Goal: Task Accomplishment & Management: Manage account settings

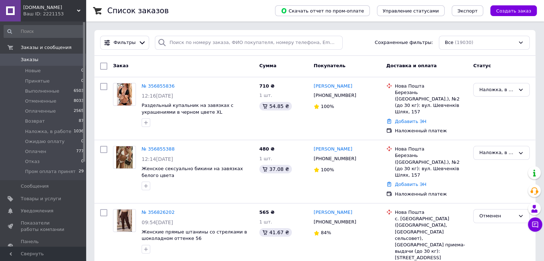
click at [45, 9] on span "[DOMAIN_NAME]" at bounding box center [50, 7] width 54 height 6
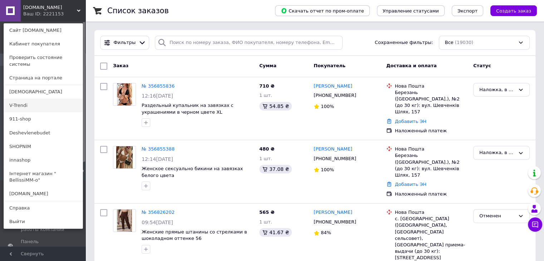
click at [27, 99] on link "V-Trendi" at bounding box center [43, 106] width 79 height 14
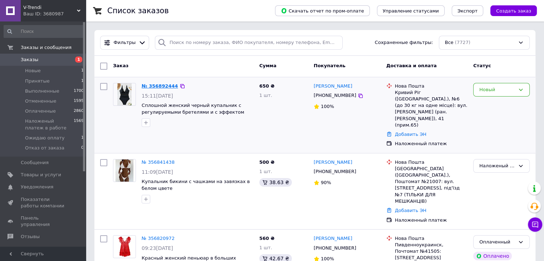
click at [160, 85] on link "№ 356892444" at bounding box center [160, 85] width 36 height 5
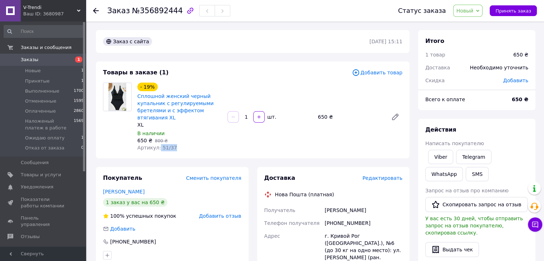
drag, startPoint x: 157, startPoint y: 149, endPoint x: 173, endPoint y: 141, distance: 17.8
click at [179, 149] on div "Артикул: 51/37" at bounding box center [179, 147] width 84 height 7
copy span "51/37"
click at [469, 11] on span "Новый" at bounding box center [465, 11] width 17 height 6
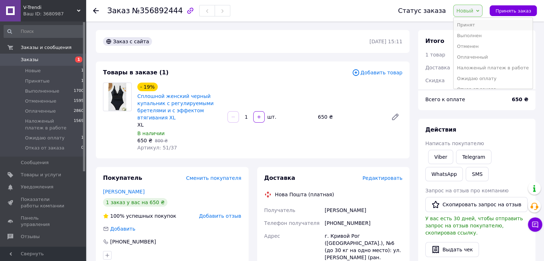
click at [474, 23] on li "Принят" at bounding box center [493, 25] width 79 height 11
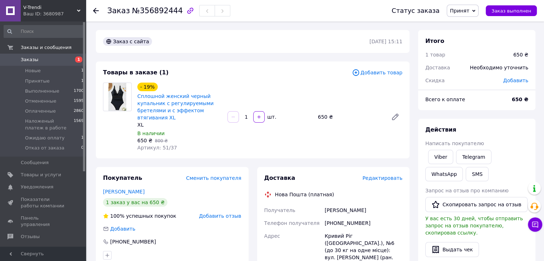
click at [36, 10] on span "V-Trendi" at bounding box center [50, 7] width 54 height 6
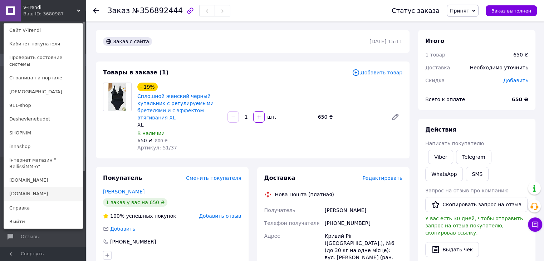
click at [34, 187] on link "[DOMAIN_NAME]" at bounding box center [43, 194] width 79 height 14
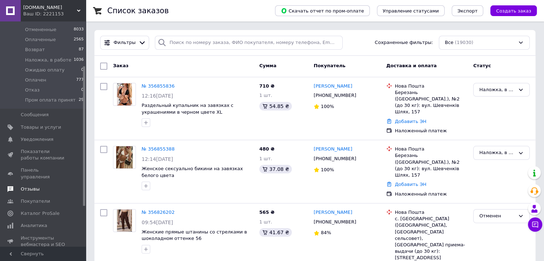
click at [31, 186] on span "Отзывы" at bounding box center [30, 189] width 19 height 6
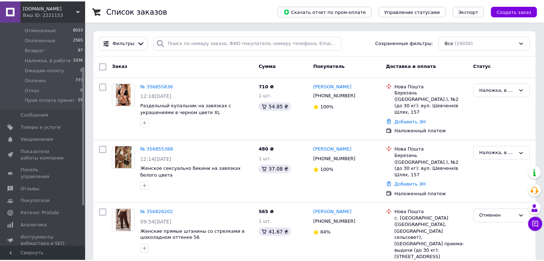
scroll to position [60, 0]
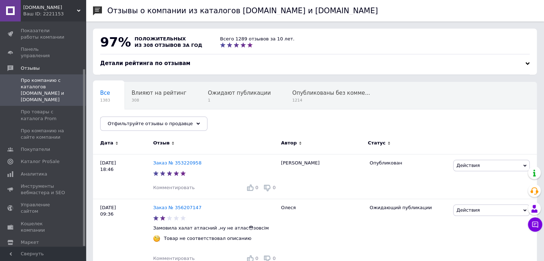
click at [38, 5] on span "[DOMAIN_NAME]" at bounding box center [50, 7] width 54 height 6
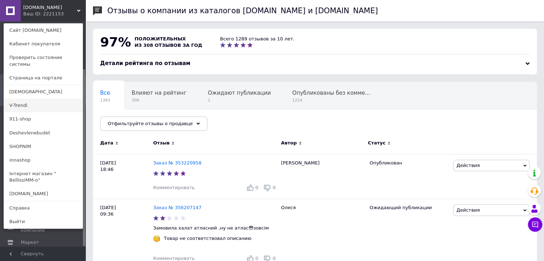
click at [26, 103] on link "V-Trendi" at bounding box center [43, 106] width 79 height 14
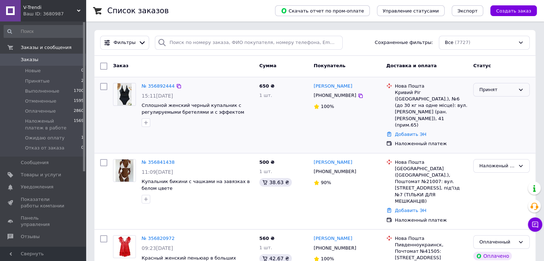
click at [494, 89] on div "Принят" at bounding box center [497, 90] width 36 height 8
click at [494, 135] on li "Ожидаю оплату" at bounding box center [502, 138] width 56 height 13
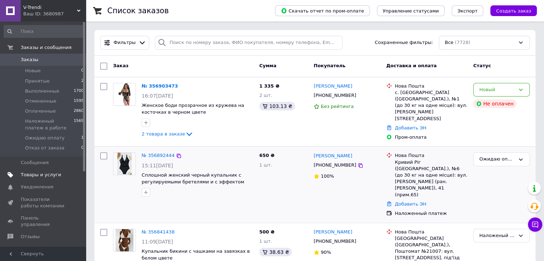
click at [37, 174] on span "Товары и услуги" at bounding box center [41, 175] width 40 height 6
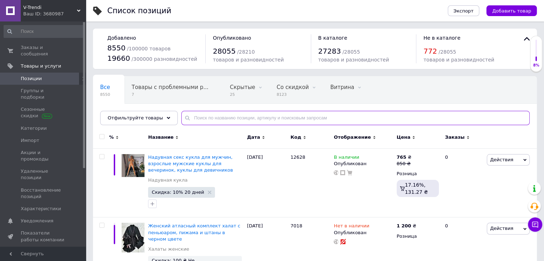
click at [199, 118] on input "text" at bounding box center [355, 118] width 349 height 14
paste input "6000"
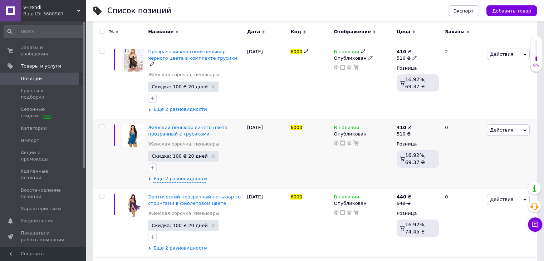
scroll to position [143, 0]
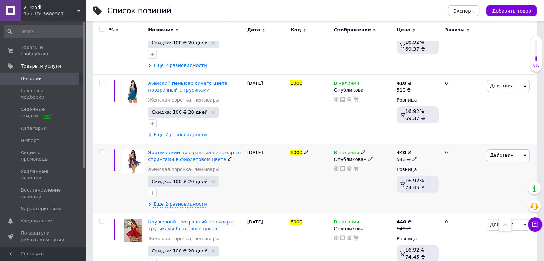
type input "6000"
click at [361, 152] on use at bounding box center [363, 152] width 4 height 4
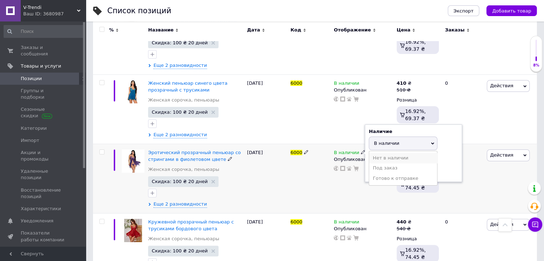
click at [383, 158] on li "Нет в наличии" at bounding box center [403, 158] width 68 height 10
click at [252, 186] on div "07.05.2025" at bounding box center [266, 178] width 43 height 69
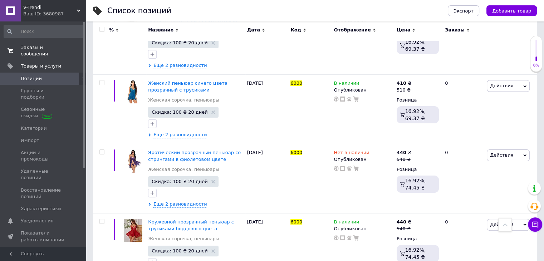
click at [40, 46] on span "Заказы и сообщения" at bounding box center [43, 50] width 45 height 13
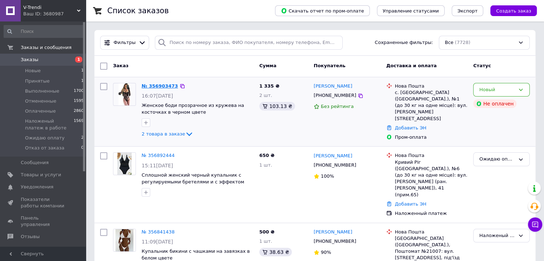
click at [163, 85] on link "№ 356903473" at bounding box center [160, 85] width 36 height 5
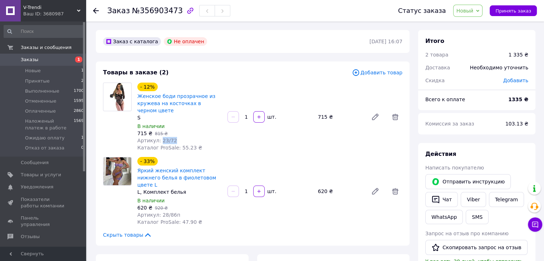
drag, startPoint x: 159, startPoint y: 141, endPoint x: 172, endPoint y: 129, distance: 17.0
click at [174, 141] on div "Артикул: 23/72" at bounding box center [179, 140] width 84 height 7
copy span "23/72"
click at [34, 57] on span "Заказы" at bounding box center [30, 60] width 18 height 6
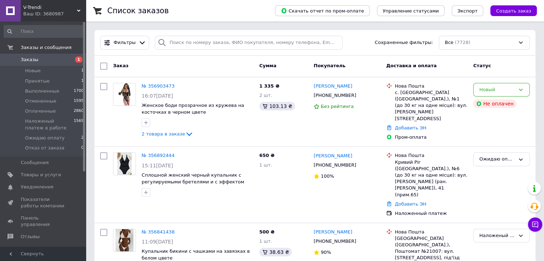
click at [512, 89] on div "Новый" at bounding box center [497, 90] width 36 height 8
click at [511, 102] on li "Принят" at bounding box center [502, 104] width 56 height 13
click at [39, 15] on div "Ваш ID: 3680987" at bounding box center [54, 14] width 63 height 6
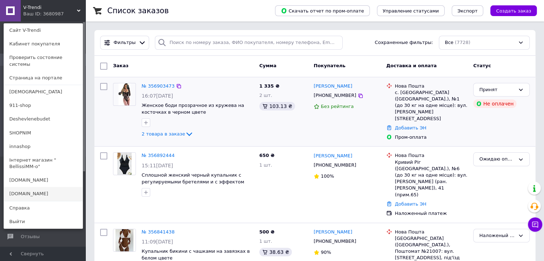
click at [31, 187] on link "[DOMAIN_NAME]" at bounding box center [43, 194] width 79 height 14
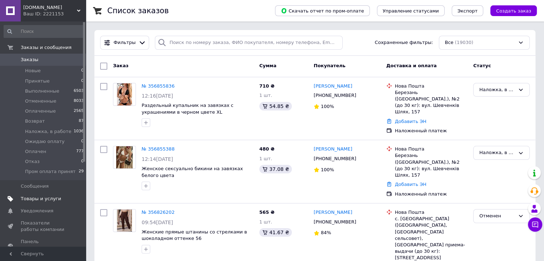
click at [47, 200] on span "Товары и услуги" at bounding box center [41, 199] width 40 height 6
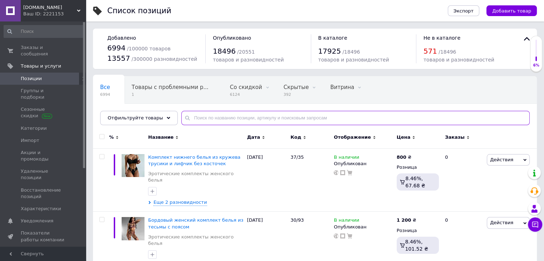
click at [234, 119] on input "text" at bounding box center [355, 118] width 349 height 14
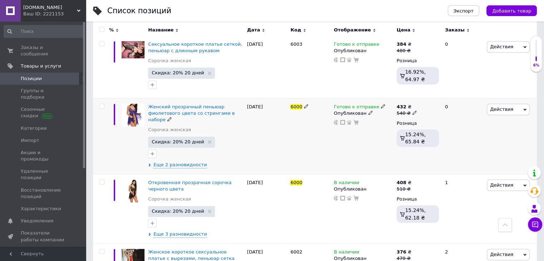
scroll to position [608, 0]
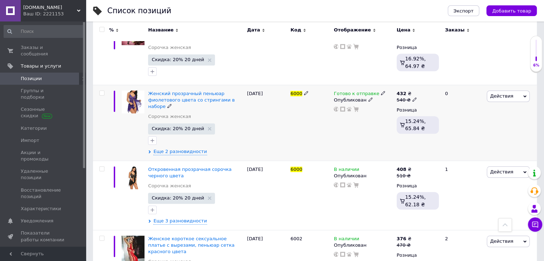
type input "6000"
click at [381, 91] on icon at bounding box center [383, 93] width 4 height 4
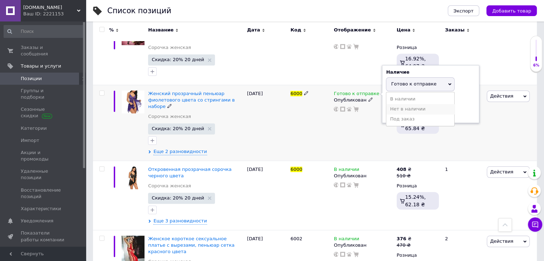
click at [401, 104] on li "Нет в наличии" at bounding box center [420, 109] width 68 height 10
click at [186, 148] on span "Еще 2 разновидности" at bounding box center [179, 151] width 53 height 6
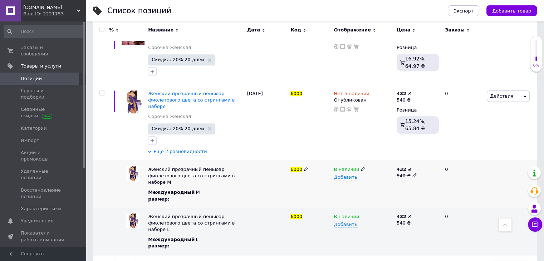
click at [361, 167] on icon at bounding box center [363, 169] width 4 height 4
click at [361, 178] on li "Нет в наличии" at bounding box center [362, 183] width 62 height 10
click at [342, 175] on div "В наличии Добавить" at bounding box center [363, 184] width 63 height 47
click at [361, 214] on icon at bounding box center [363, 216] width 4 height 4
click at [371, 225] on li "Нет в наличии" at bounding box center [362, 230] width 62 height 10
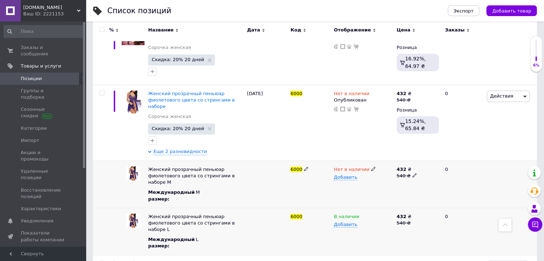
drag, startPoint x: 324, startPoint y: 176, endPoint x: 313, endPoint y: 175, distance: 10.4
click at [323, 176] on div "6000" at bounding box center [310, 184] width 43 height 47
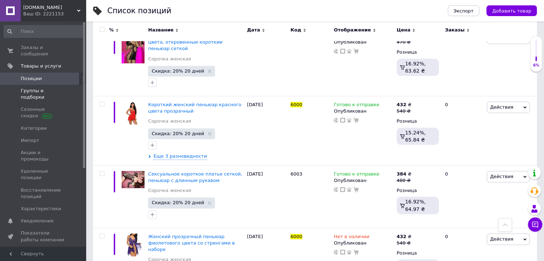
scroll to position [358, 0]
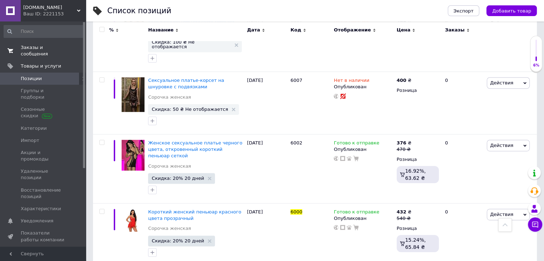
click at [34, 48] on span "Заказы и сообщения" at bounding box center [43, 50] width 45 height 13
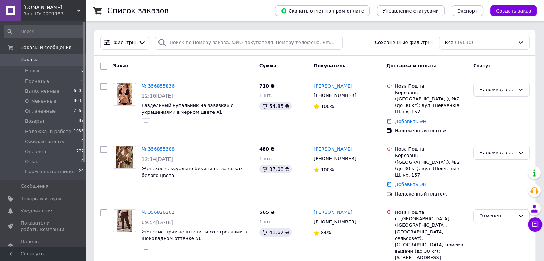
click at [33, 6] on span "[DOMAIN_NAME]" at bounding box center [50, 7] width 54 height 6
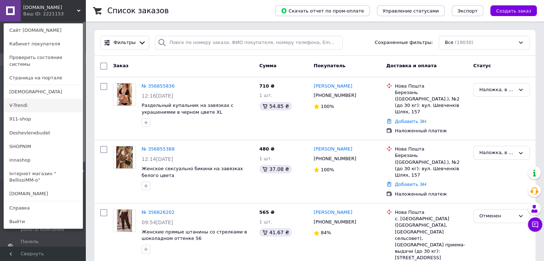
click at [27, 101] on link "V-Trendi" at bounding box center [43, 106] width 79 height 14
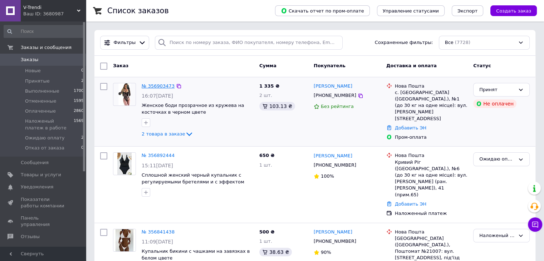
click at [157, 87] on link "№ 356903473" at bounding box center [158, 85] width 33 height 5
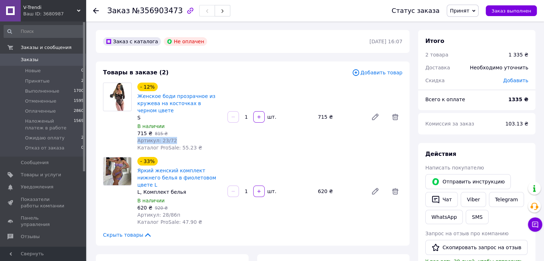
drag, startPoint x: 138, startPoint y: 140, endPoint x: 180, endPoint y: 125, distance: 44.8
click at [184, 140] on div "Артикул: 23/72" at bounding box center [179, 140] width 84 height 7
copy span "Артикул: 23/72"
drag, startPoint x: 137, startPoint y: 206, endPoint x: 170, endPoint y: 182, distance: 40.7
click at [172, 212] on span "Артикул: 28/86п" at bounding box center [158, 215] width 43 height 6
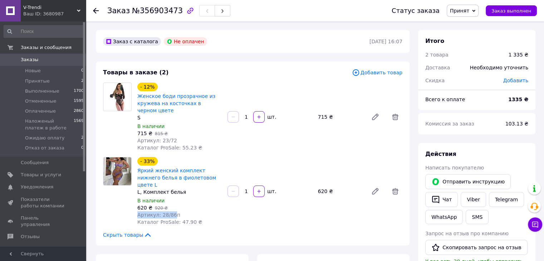
copy span "Артикул: 28/86"
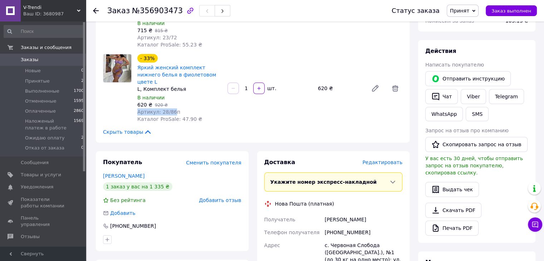
scroll to position [107, 0]
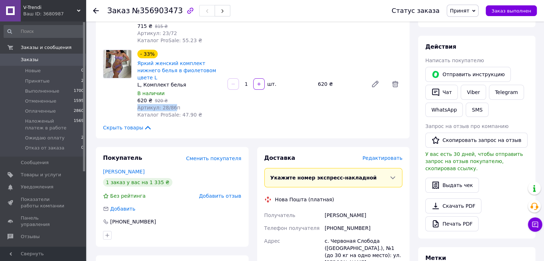
click at [463, 8] on span "Принят" at bounding box center [459, 11] width 19 height 6
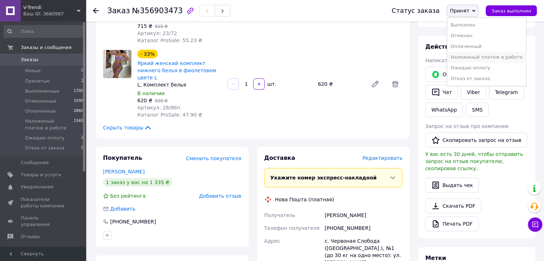
click at [477, 57] on li "Наложеный платеж в работе" at bounding box center [486, 57] width 79 height 11
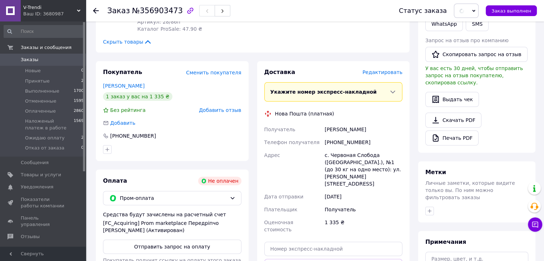
scroll to position [215, 0]
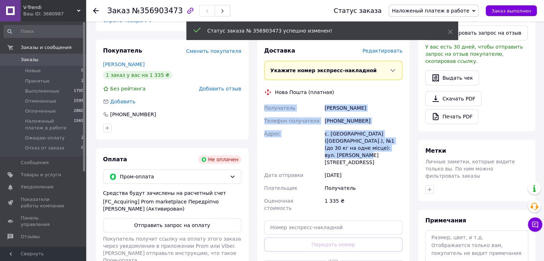
drag, startPoint x: 283, startPoint y: 104, endPoint x: 394, endPoint y: 141, distance: 117.4
click at [394, 141] on div "Получатель Андрейченко Елена Телефон получателя +380689281065 Адрес с. Червона …" at bounding box center [333, 158] width 141 height 113
copy div "Получатель Андрейченко Елена Телефон получателя +380689281065 Адрес с. Червона …"
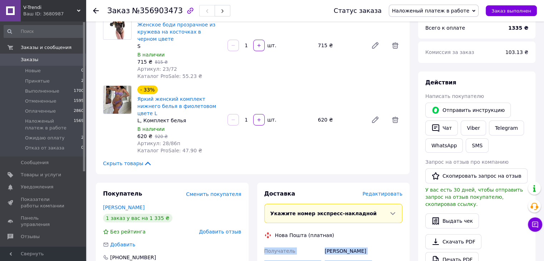
scroll to position [36, 0]
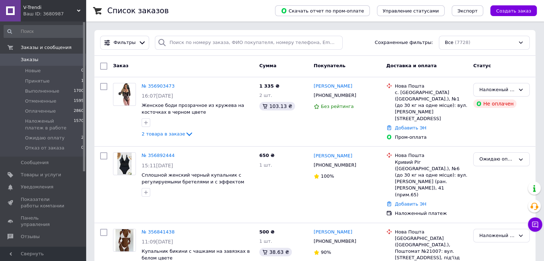
click at [31, 59] on span "Заказы" at bounding box center [30, 60] width 18 height 6
click at [37, 79] on span "Принятые" at bounding box center [37, 81] width 25 height 6
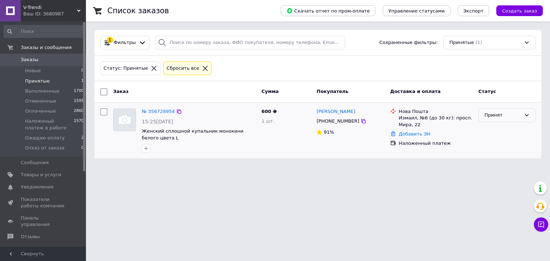
click at [493, 115] on div "Принят" at bounding box center [502, 116] width 36 height 8
click at [495, 143] on li "Отменен" at bounding box center [506, 143] width 57 height 13
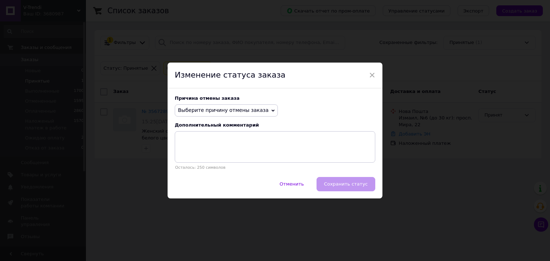
click at [233, 111] on span "Выберите причину отмены заказа" at bounding box center [223, 110] width 91 height 6
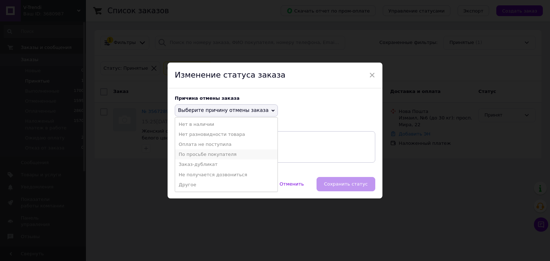
click at [209, 156] on li "По просьбе покупателя" at bounding box center [226, 155] width 102 height 10
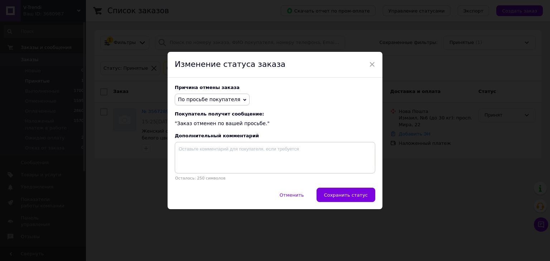
click at [354, 197] on span "Сохранить статус" at bounding box center [346, 194] width 44 height 5
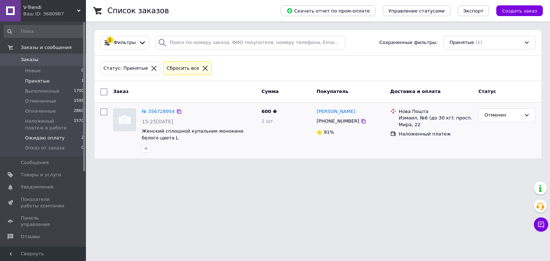
click at [44, 138] on span "Ожидаю оплату" at bounding box center [44, 138] width 39 height 6
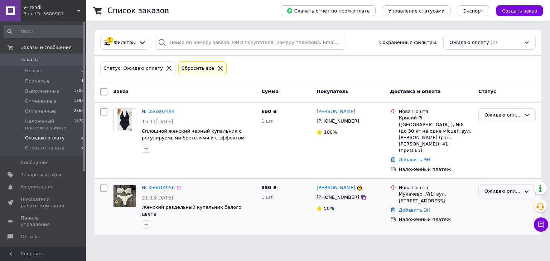
click at [492, 188] on div "Ожидаю оплату" at bounding box center [502, 192] width 36 height 8
click at [495, 226] on li "Отменен" at bounding box center [506, 232] width 57 height 13
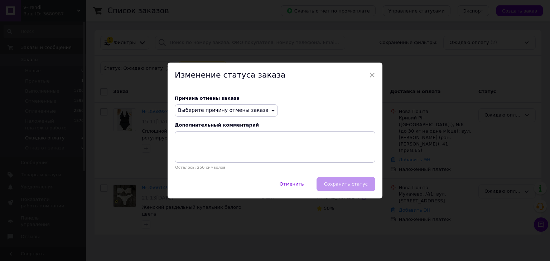
click at [224, 111] on span "Выберите причину отмены заказа" at bounding box center [223, 110] width 91 height 6
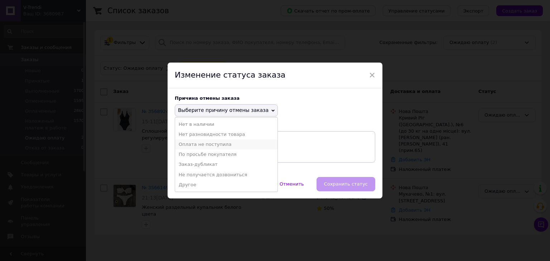
click at [203, 143] on li "Оплата не поступила" at bounding box center [226, 145] width 102 height 10
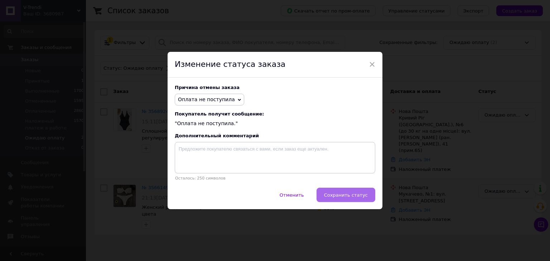
click at [339, 198] on span "Сохранить статус" at bounding box center [346, 194] width 44 height 5
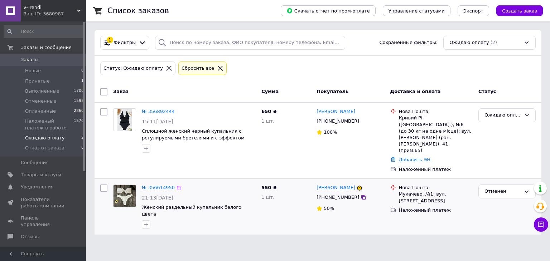
click at [34, 9] on span "V-Trendi" at bounding box center [50, 7] width 54 height 6
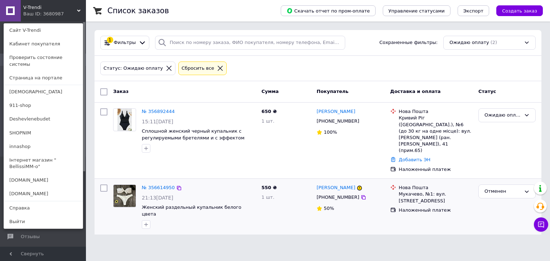
click at [36, 13] on div "Ваш ID: 3680987" at bounding box center [38, 14] width 30 height 6
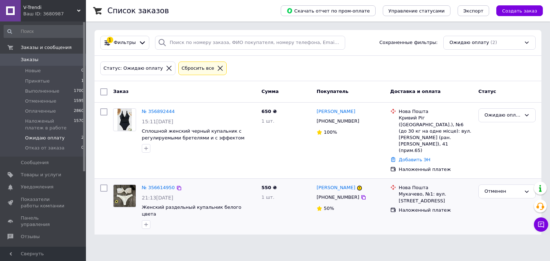
drag, startPoint x: 30, startPoint y: 60, endPoint x: 30, endPoint y: 29, distance: 31.5
click at [30, 60] on span "Заказы" at bounding box center [30, 60] width 18 height 6
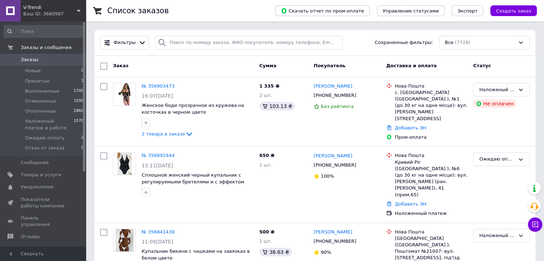
click at [32, 9] on span "V-Trendi" at bounding box center [50, 7] width 54 height 6
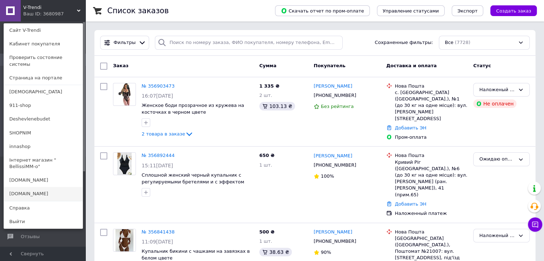
click at [34, 187] on link "[DOMAIN_NAME]" at bounding box center [43, 194] width 79 height 14
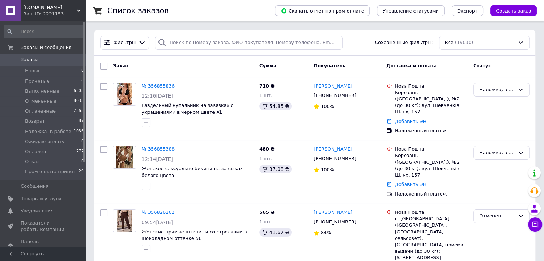
click at [37, 196] on span "Товары и услуги" at bounding box center [41, 199] width 40 height 6
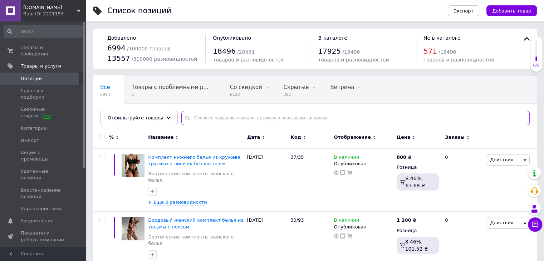
click at [200, 122] on input "text" at bounding box center [355, 118] width 349 height 14
paste input "30/90"
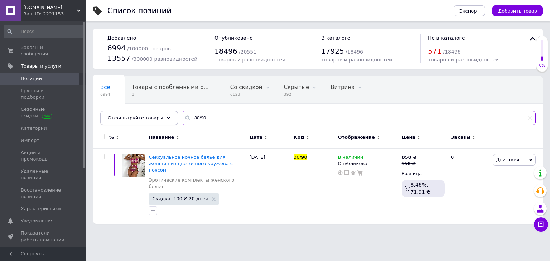
drag, startPoint x: 205, startPoint y: 117, endPoint x: 125, endPoint y: 115, distance: 80.2
click at [126, 115] on div "Отфильтруйте товары 30/90" at bounding box center [317, 118] width 435 height 14
paste input "89"
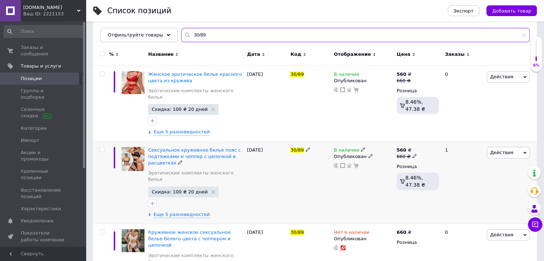
scroll to position [102, 0]
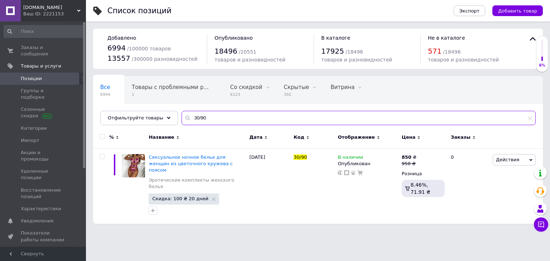
drag, startPoint x: 179, startPoint y: 112, endPoint x: 147, endPoint y: 107, distance: 32.6
click at [147, 107] on div "Все 6994 Товары с проблемными р... 1 Со скидкой 6123 Удалить Редактировать Скры…" at bounding box center [317, 100] width 449 height 49
paste input "89/"
click at [128, 112] on div "Все 6994 Товары с проблемными р... 1 Со скидкой 6123 Удалить Редактировать Скры…" at bounding box center [317, 150] width 449 height 148
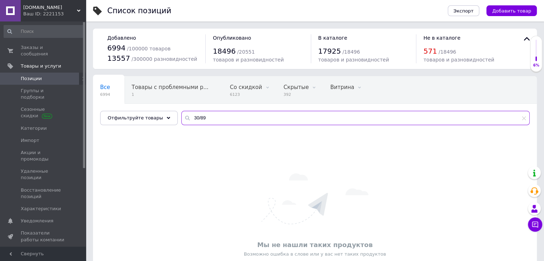
drag, startPoint x: 171, startPoint y: 109, endPoint x: 138, endPoint y: 106, distance: 33.8
click at [138, 106] on div "Все 6994 Товары с проблемными р... 1 Со скидкой 6123 Удалить Редактировать Скры…" at bounding box center [315, 100] width 444 height 49
type input "3"
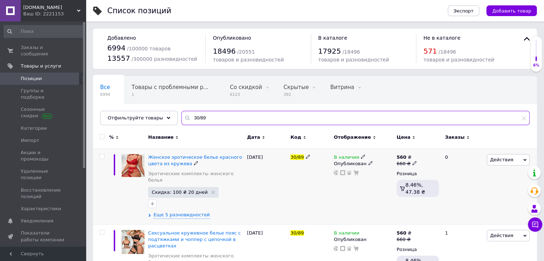
type input "30/89"
click at [414, 161] on icon at bounding box center [415, 163] width 4 height 4
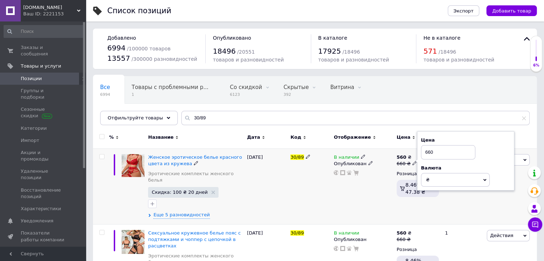
click at [422, 152] on input "660" at bounding box center [448, 152] width 54 height 14
click at [425, 152] on input "660" at bounding box center [448, 152] width 54 height 14
drag, startPoint x: 428, startPoint y: 151, endPoint x: 423, endPoint y: 150, distance: 5.4
click at [423, 150] on input "660" at bounding box center [448, 152] width 54 height 14
drag, startPoint x: 447, startPoint y: 152, endPoint x: 402, endPoint y: 148, distance: 45.0
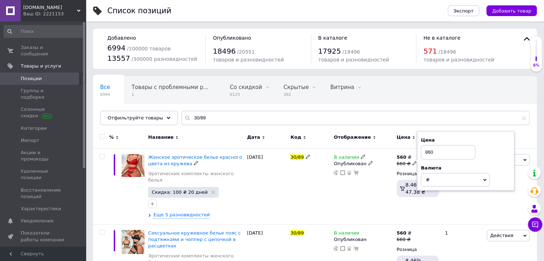
click at [403, 148] on div "560 ₴ 660 ₴ Цена 860 Валюта ₴ $ € CHF £ ¥ PLN ₸ MDL HUF KGS CN¥ TRY ₩ lei Розни…" at bounding box center [418, 186] width 46 height 76
type input "860"
click at [233, 187] on div "Скидка: 100 ₴ 20 дней" at bounding box center [195, 198] width 95 height 23
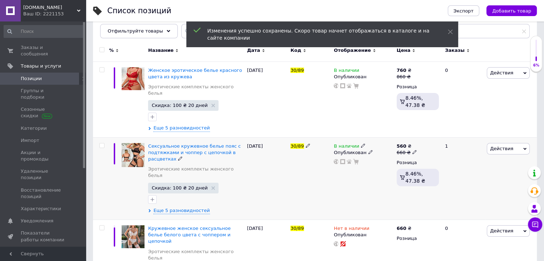
scroll to position [102, 0]
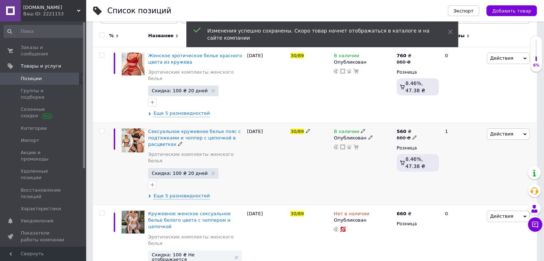
click at [413, 135] on icon at bounding box center [415, 137] width 4 height 4
drag, startPoint x: 435, startPoint y: 120, endPoint x: 414, endPoint y: 116, distance: 21.1
click at [414, 123] on div "560 ₴ 660 ₴ Цена 660 Валюта ₴ $ € CHF £ ¥ PLN ₸ MDL HUF KGS CN¥ TRY ₩ lei Розни…" at bounding box center [418, 164] width 46 height 82
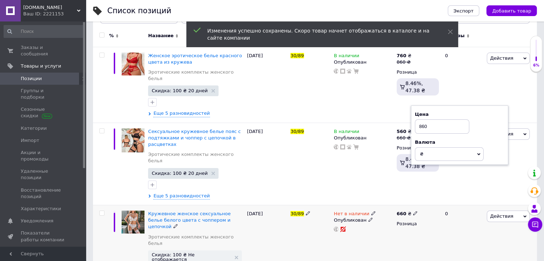
type input "860"
drag, startPoint x: 412, startPoint y: 199, endPoint x: 433, endPoint y: 198, distance: 20.4
click at [415, 211] on div "660 ₴" at bounding box center [418, 214] width 42 height 6
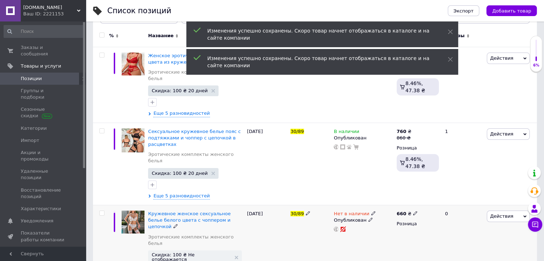
click at [413, 211] on icon at bounding box center [415, 213] width 4 height 4
drag, startPoint x: 434, startPoint y: 194, endPoint x: 406, endPoint y: 192, distance: 27.7
click at [409, 190] on div "% Название Дата Код Отображение Цена Заказы Женское эротическое белье красного …" at bounding box center [315, 155] width 444 height 257
type input "860"
click at [343, 174] on div "В наличии Опубликован" at bounding box center [363, 164] width 63 height 82
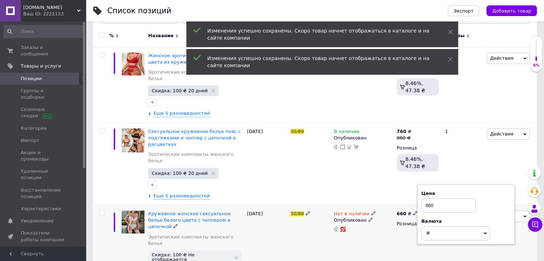
click at [371, 211] on icon at bounding box center [373, 213] width 4 height 4
click at [390, 214] on li "В наличии" at bounding box center [412, 219] width 68 height 10
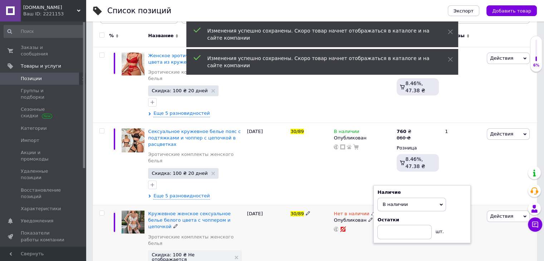
click at [293, 220] on div "30/89" at bounding box center [310, 244] width 43 height 79
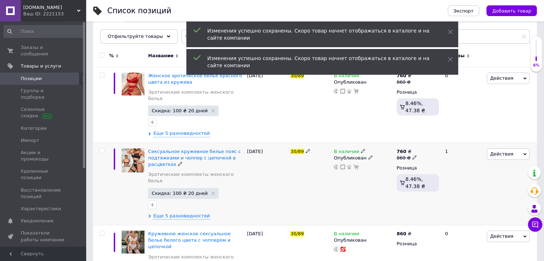
scroll to position [101, 0]
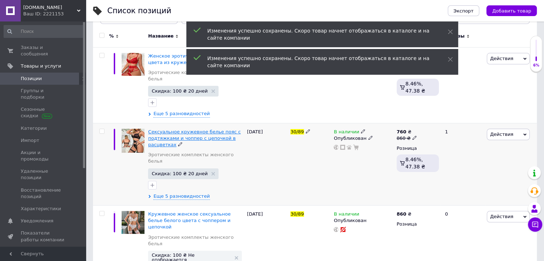
click at [159, 129] on span "Сексуальное кружевное белье пояс с подтяжками и чоппер с цепочкой в расцветках" at bounding box center [194, 138] width 93 height 18
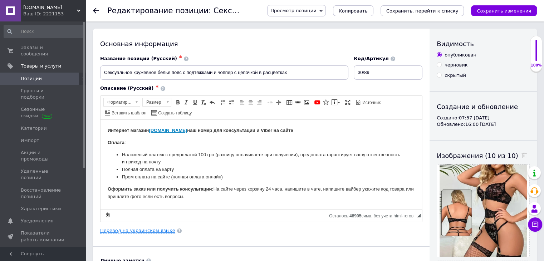
click at [135, 230] on link "Перевод на украинском языке" at bounding box center [137, 231] width 75 height 6
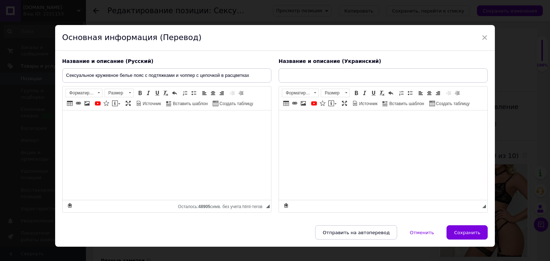
type input "Сексуальна мережива білизна пояс з підтяжками і чоппер з ланцюжком у кольорах"
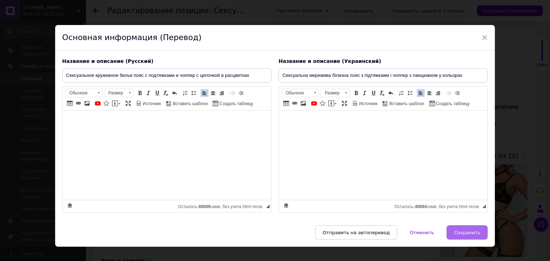
click at [470, 230] on span "Сохранить" at bounding box center [467, 232] width 26 height 5
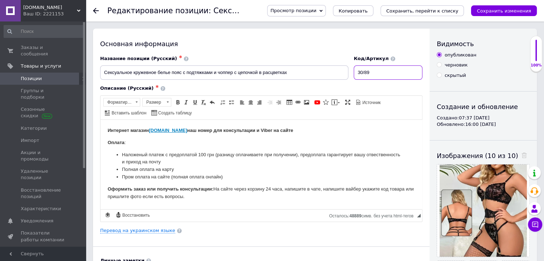
drag, startPoint x: 365, startPoint y: 70, endPoint x: 285, endPoint y: 61, distance: 80.7
click at [298, 62] on div "Название позиции (Русский) ✱ Сексуальное кружевное белье пояс с подтяжками и чо…" at bounding box center [262, 68] width 328 height 30
paste input "ОС"
drag, startPoint x: 336, startPoint y: 66, endPoint x: 323, endPoint y: 74, distance: 14.6
click at [322, 65] on div "Название позиции (Русский) ✱ Сексуальное кружевное белье пояс с подтяжками и чо…" at bounding box center [262, 68] width 328 height 30
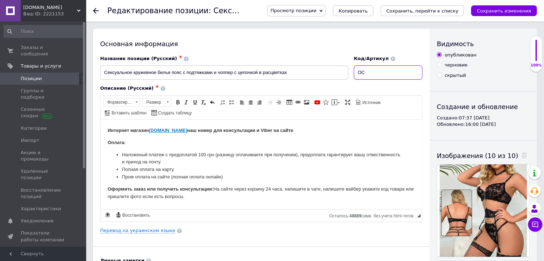
paste input "30/89"
type input "30/89"
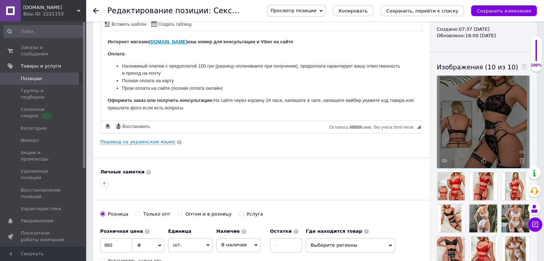
scroll to position [107, 0]
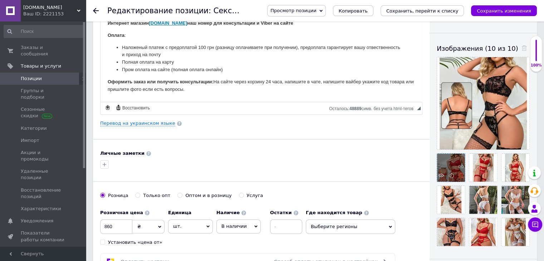
click at [460, 175] on icon at bounding box center [460, 175] width 5 height 5
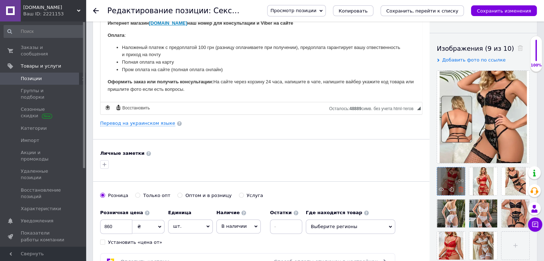
click at [461, 189] on icon at bounding box center [460, 189] width 5 height 5
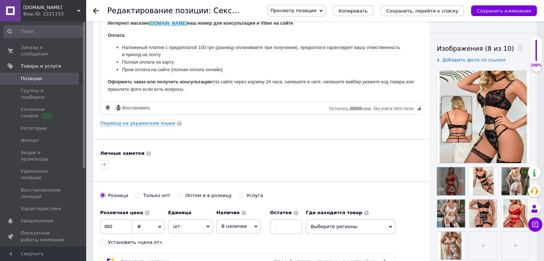
click at [461, 190] on icon at bounding box center [460, 189] width 5 height 5
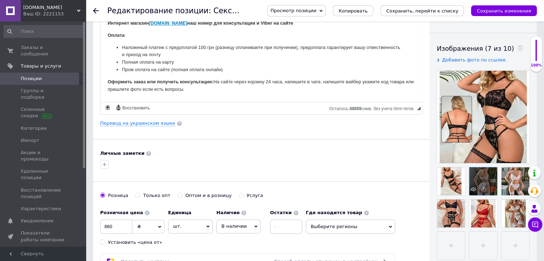
click at [493, 188] on icon at bounding box center [493, 189] width 5 height 5
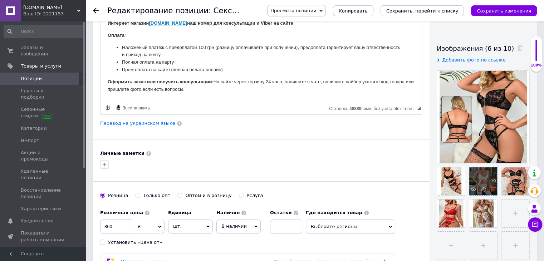
click at [492, 189] on icon at bounding box center [493, 189] width 5 height 5
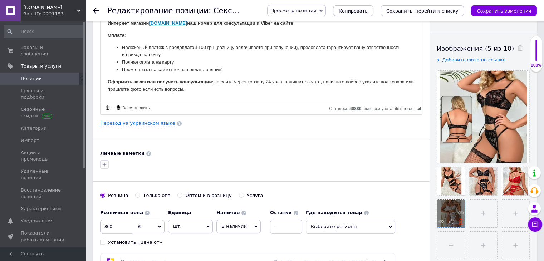
click at [460, 223] on use at bounding box center [460, 221] width 5 height 5
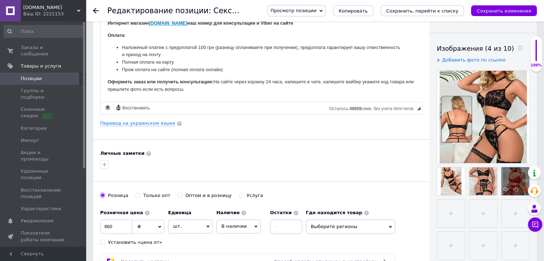
click at [524, 190] on use at bounding box center [525, 189] width 5 height 5
click at [453, 212] on input "file" at bounding box center [451, 214] width 28 height 28
type input "C:\fakepath\6486121723_w640_h640_6486121723.webp"
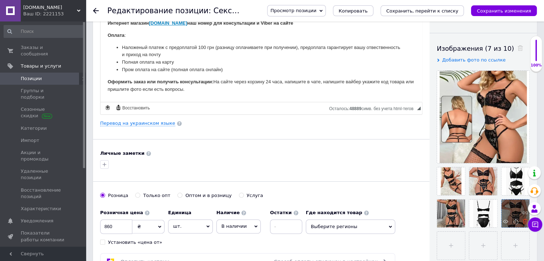
click at [524, 222] on use at bounding box center [525, 221] width 5 height 5
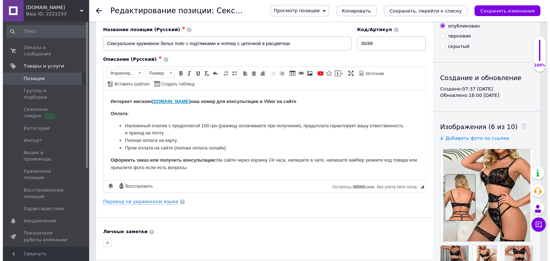
scroll to position [0, 0]
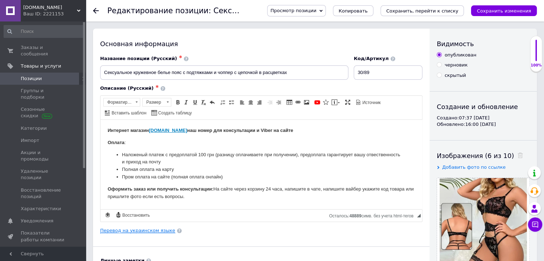
click at [153, 228] on link "Перевод на украинском языке" at bounding box center [137, 231] width 75 height 6
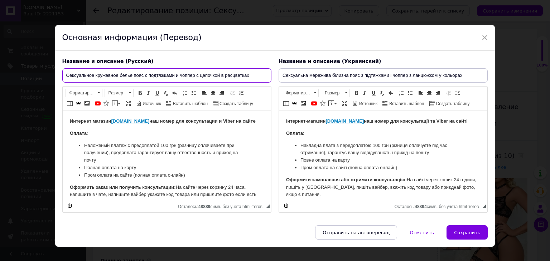
drag, startPoint x: 220, startPoint y: 74, endPoint x: 310, endPoint y: 77, distance: 89.9
click at [310, 77] on div "Название и описание (Русский) Сексуальное кружевное белье пояс с подтяжками и ч…" at bounding box center [275, 135] width 433 height 162
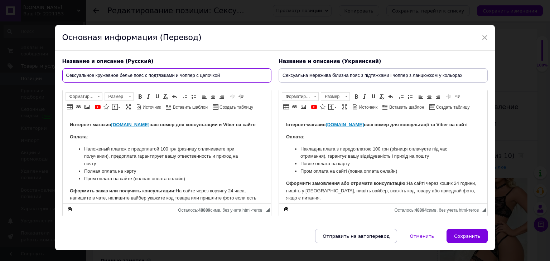
type input "Сексуальное кружевное белье пояс с подтяжками и чоппер с цепочкой"
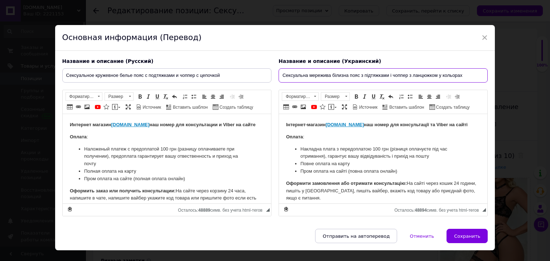
drag, startPoint x: 474, startPoint y: 74, endPoint x: 449, endPoint y: 104, distance: 39.4
click at [437, 75] on input "Сексуальна мережива білизна пояс з підтяжками і чоппер з ланцюжком у кольорах" at bounding box center [382, 75] width 209 height 14
type input "Сексуальна мережива білизна пояс з підтяжками і чоппер з ланцюжком"
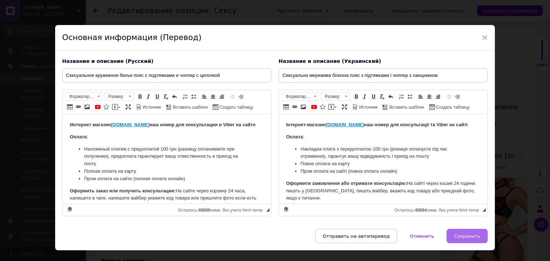
drag, startPoint x: 467, startPoint y: 234, endPoint x: 458, endPoint y: 233, distance: 9.0
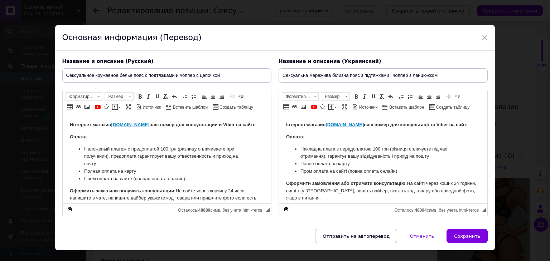
click at [467, 234] on span "Сохранить" at bounding box center [467, 236] width 26 height 5
type input "Сексуальное кружевное белье пояс с подтяжками и чоппер с цепочкой"
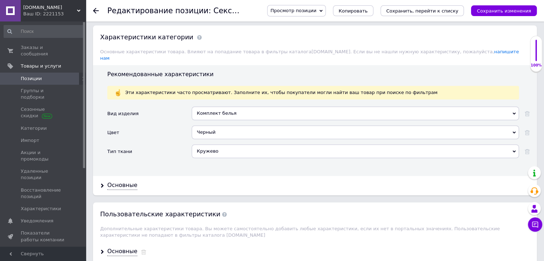
scroll to position [644, 0]
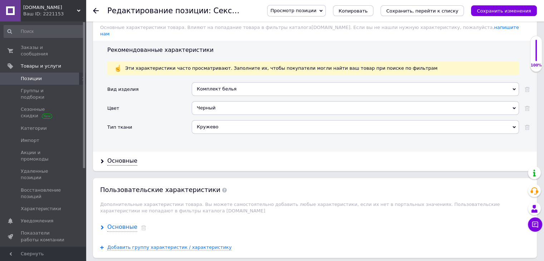
click at [123, 223] on div "Основные" at bounding box center [122, 227] width 30 height 8
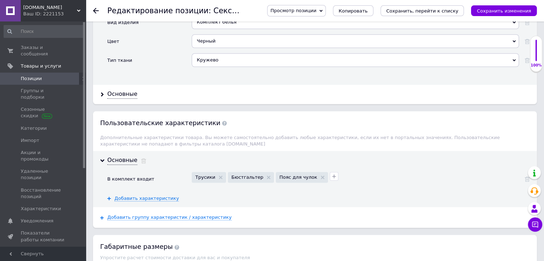
scroll to position [716, 0]
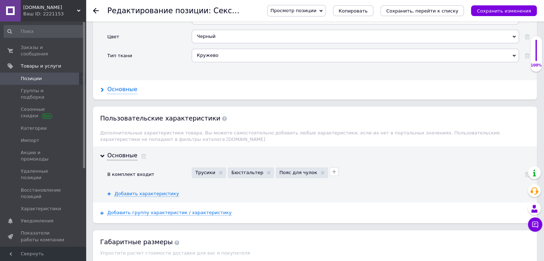
click at [113, 86] on div "Основные" at bounding box center [122, 90] width 30 height 8
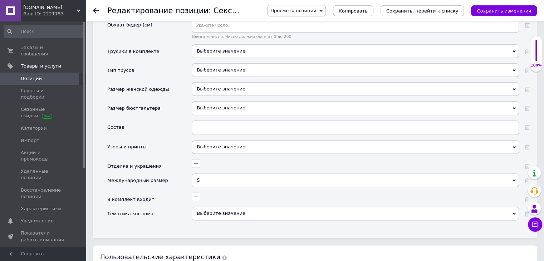
scroll to position [895, 0]
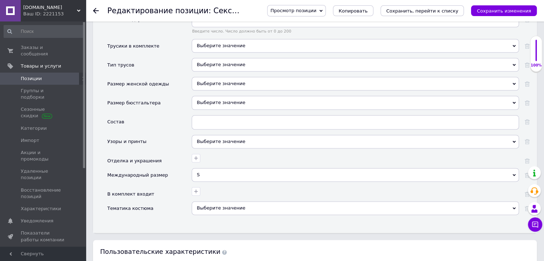
click at [210, 168] on div "S" at bounding box center [355, 175] width 327 height 14
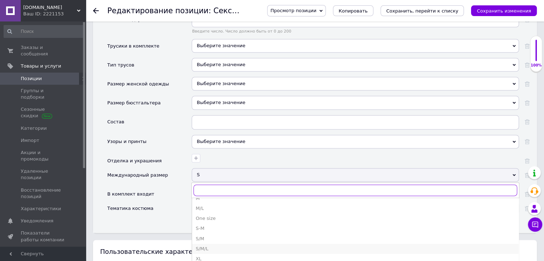
scroll to position [179, 0]
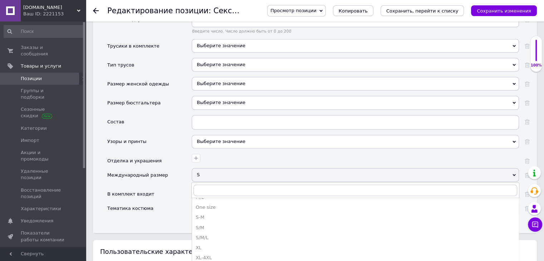
drag, startPoint x: 206, startPoint y: 207, endPoint x: 208, endPoint y: 204, distance: 3.7
click at [206, 214] on div "S-M" at bounding box center [356, 217] width 320 height 6
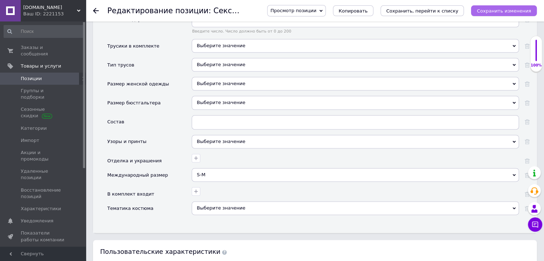
drag, startPoint x: 508, startPoint y: 5, endPoint x: 507, endPoint y: 10, distance: 5.6
click at [508, 7] on div "Просмотр позиции Сохранить и посмотреть на сайте Сохранить и посмотреть на порт…" at bounding box center [395, 10] width 284 height 21
click at [502, 13] on icon "Сохранить изменения" at bounding box center [504, 10] width 54 height 5
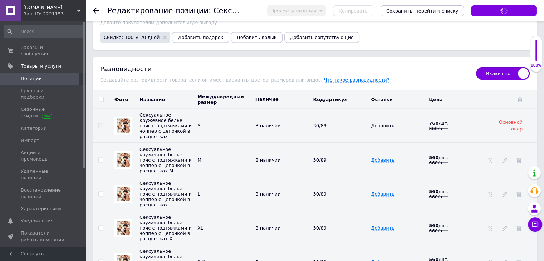
scroll to position [1360, 0]
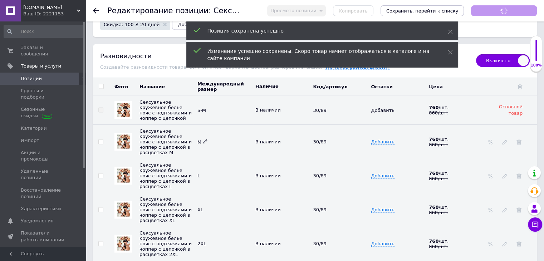
click at [204, 139] on icon at bounding box center [205, 141] width 4 height 4
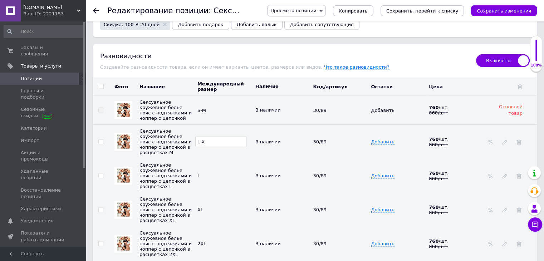
type input "L-XL"
click at [203, 173] on icon at bounding box center [204, 175] width 4 height 4
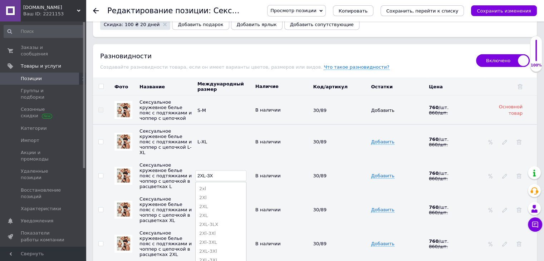
type input "2XL-3XL"
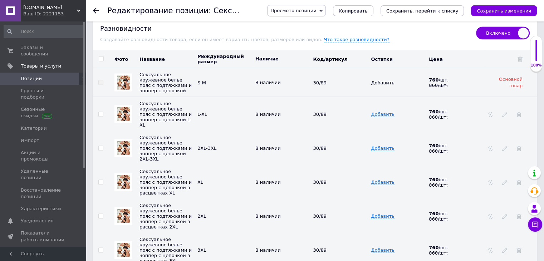
scroll to position [1431, 0]
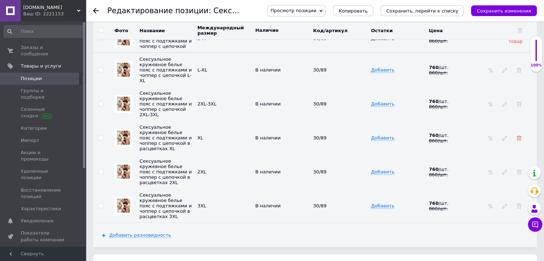
click at [520, 136] on use at bounding box center [519, 138] width 5 height 5
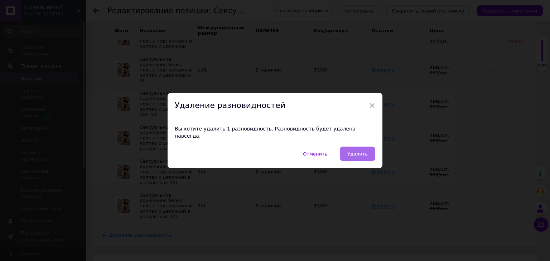
click at [356, 154] on button "Удалить" at bounding box center [357, 154] width 35 height 14
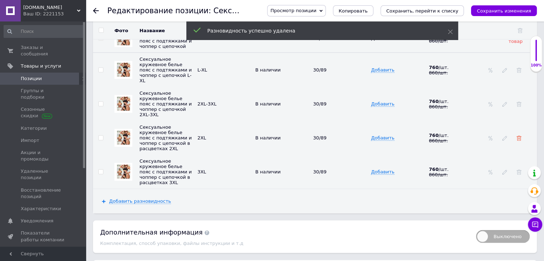
click at [518, 136] on icon at bounding box center [519, 138] width 5 height 5
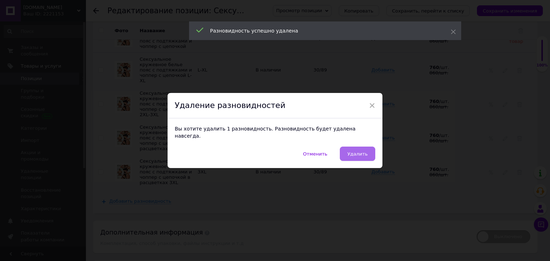
click at [365, 151] on span "Удалить" at bounding box center [357, 153] width 20 height 5
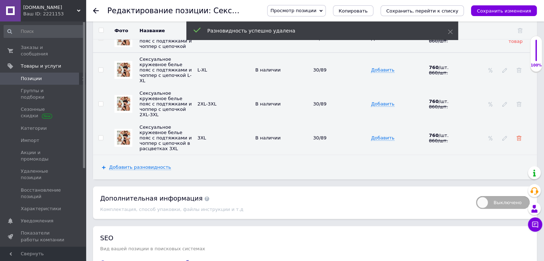
click at [520, 136] on icon at bounding box center [519, 138] width 5 height 5
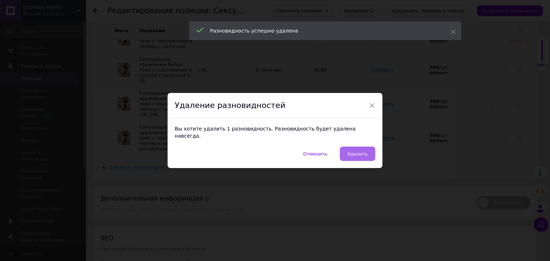
click at [360, 151] on span "Удалить" at bounding box center [357, 153] width 20 height 5
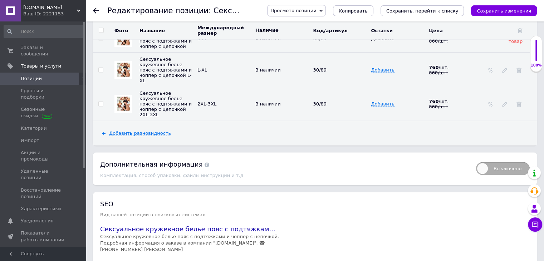
click at [450, 10] on icon "Сохранить, перейти к списку" at bounding box center [422, 10] width 72 height 5
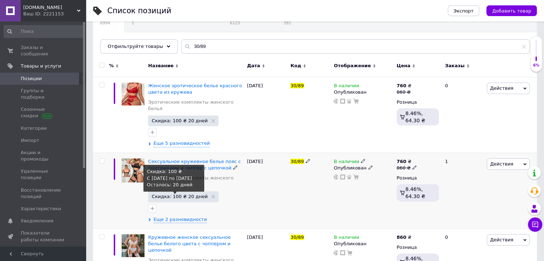
scroll to position [59, 0]
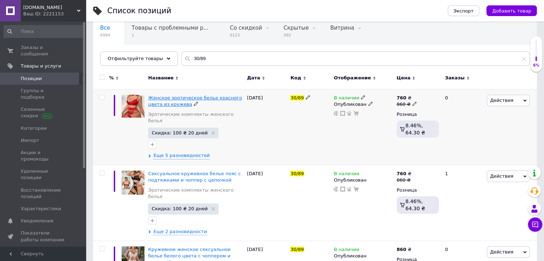
click at [159, 97] on span "Женское эротическое белье красного цвета из кружева" at bounding box center [195, 101] width 94 height 12
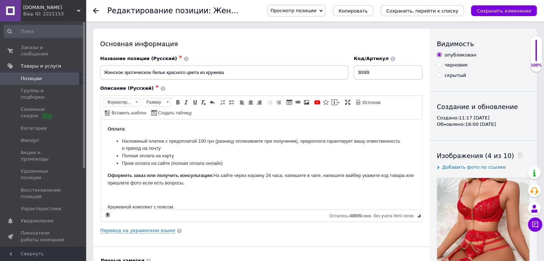
scroll to position [36, 0]
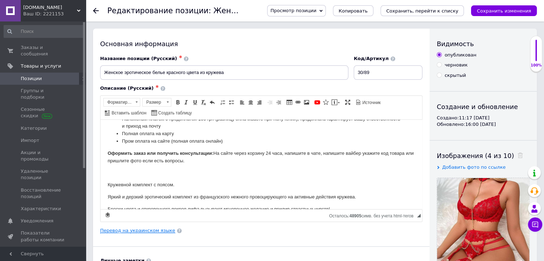
click at [128, 228] on link "Перевод на украинском языке" at bounding box center [137, 231] width 75 height 6
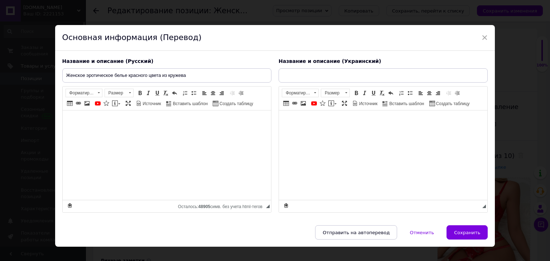
type input "Жіноча еротична білизна червоного кольору з мережива"
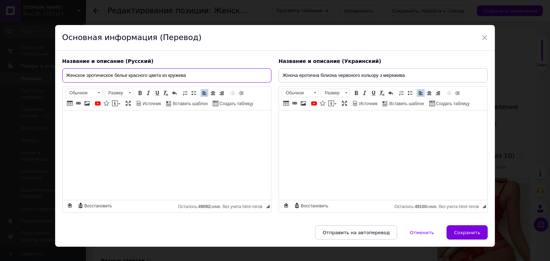
drag, startPoint x: 86, startPoint y: 75, endPoint x: 112, endPoint y: 75, distance: 26.5
click at [112, 75] on input "Женское эротическое белье красного цвета из кружева" at bounding box center [166, 75] width 209 height 14
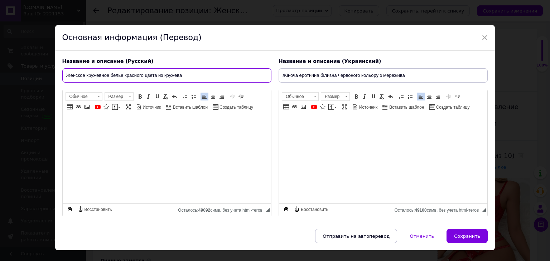
drag, startPoint x: 158, startPoint y: 73, endPoint x: 222, endPoint y: 75, distance: 63.7
click at [222, 75] on input "Женское кружевное белье красного цвета из кружева" at bounding box center [166, 75] width 209 height 14
drag, startPoint x: 248, startPoint y: 76, endPoint x: 16, endPoint y: 43, distance: 234.2
click at [18, 45] on div "× Основная информация (Перевод) Название и описание (Русский) Женское кружевное…" at bounding box center [275, 130] width 550 height 261
type input "Женское кружевное белье красного цвета с поясом и подвязками для чулков"
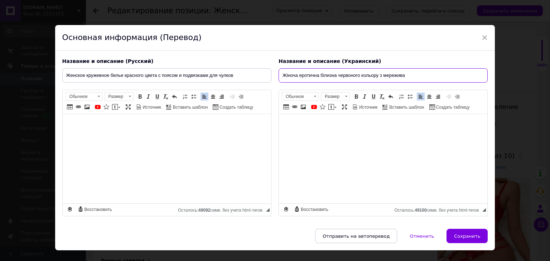
drag, startPoint x: 438, startPoint y: 77, endPoint x: 169, endPoint y: 79, distance: 268.7
click at [176, 79] on div "Название и описание (Русский) Женское кружевное белье красного цвета с поясом и…" at bounding box center [275, 137] width 433 height 166
paste input "ереживна білизна червоного кольору з поясом та підв'язками для панчох"
type input "Жіноча мереживна білизна червоного кольору з поясом та підв'язками для панчох"
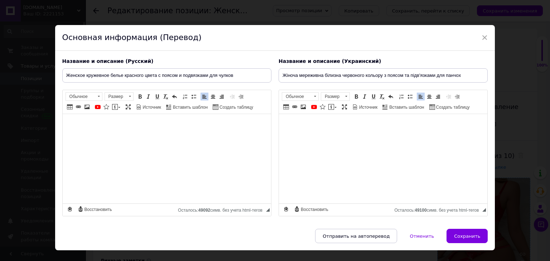
drag, startPoint x: 459, startPoint y: 237, endPoint x: 452, endPoint y: 233, distance: 8.0
click at [459, 237] on span "Сохранить" at bounding box center [467, 236] width 26 height 5
type input "Женское кружевное белье красного цвета с поясом и подвязками для чулков"
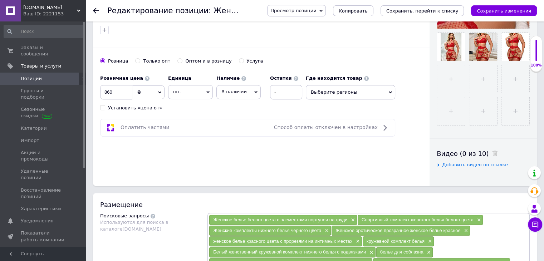
scroll to position [143, 0]
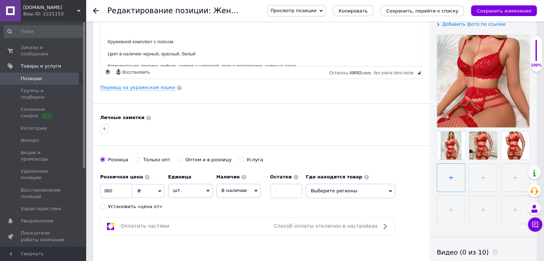
click at [455, 180] on input "file" at bounding box center [451, 178] width 28 height 28
type input "C:\fakepath\6486122461_w640_h640_6486122461.webp"
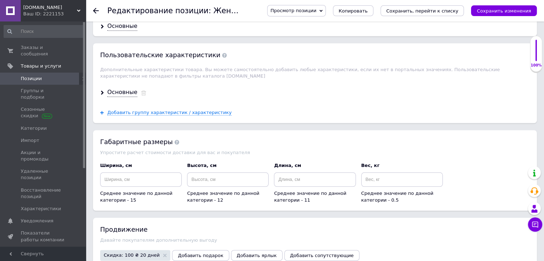
scroll to position [716, 0]
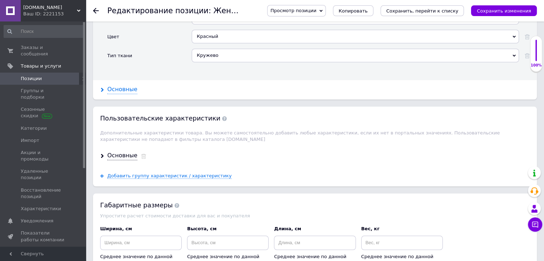
click at [114, 86] on div "Основные" at bounding box center [122, 90] width 30 height 8
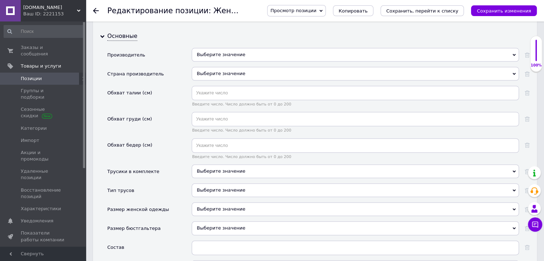
scroll to position [966, 0]
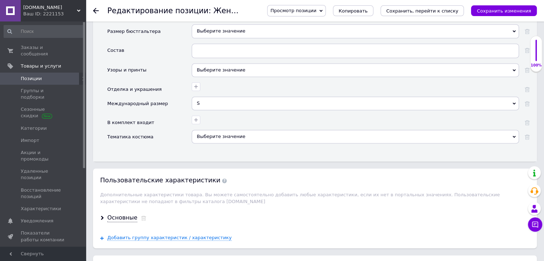
click at [208, 97] on div "S" at bounding box center [355, 104] width 327 height 14
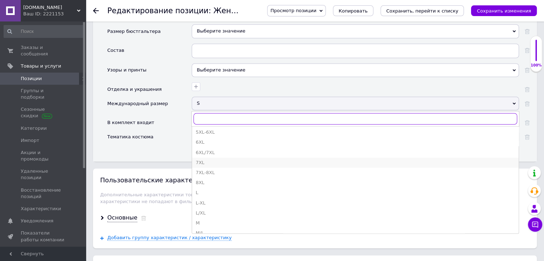
scroll to position [107, 0]
click at [209, 214] on div "S-M" at bounding box center [356, 217] width 320 height 6
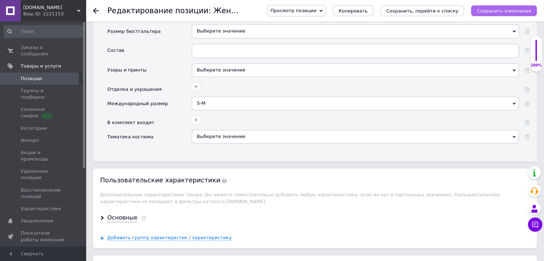
click at [518, 10] on icon "Сохранить изменения" at bounding box center [504, 10] width 54 height 5
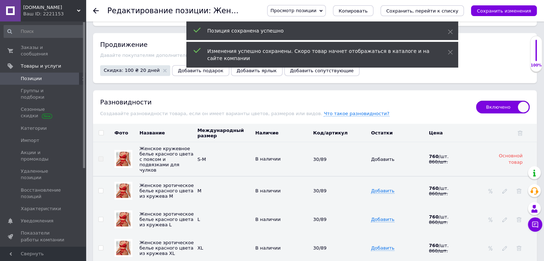
scroll to position [1324, 0]
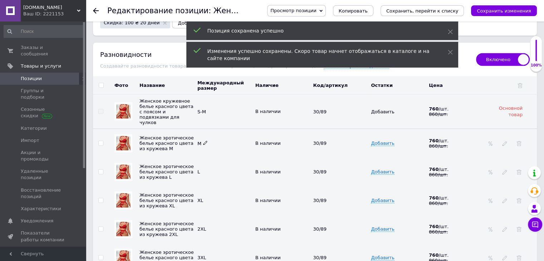
click at [207, 141] on icon at bounding box center [205, 143] width 4 height 4
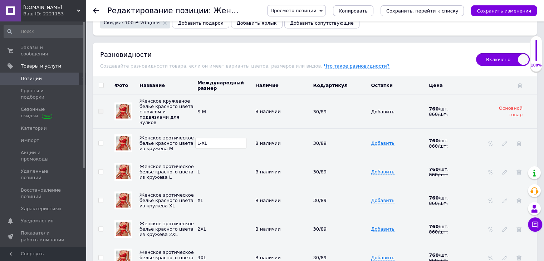
type input "L-XL"
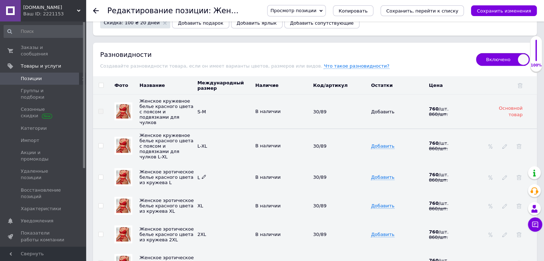
click at [203, 175] on icon at bounding box center [204, 177] width 4 height 4
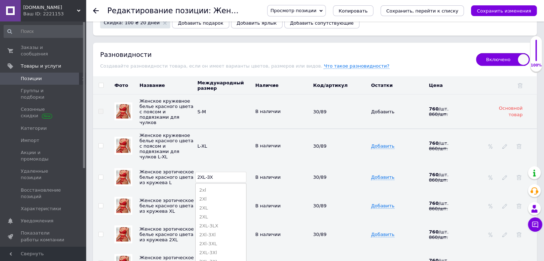
type input "2XL-3XL"
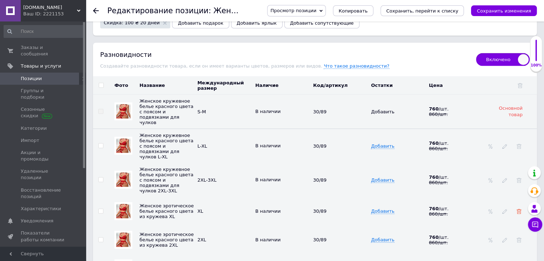
click at [518, 209] on icon at bounding box center [519, 211] width 5 height 5
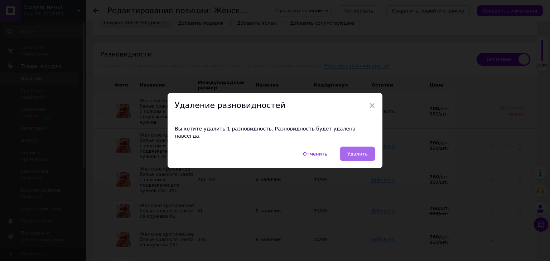
click at [360, 151] on span "Удалить" at bounding box center [357, 153] width 20 height 5
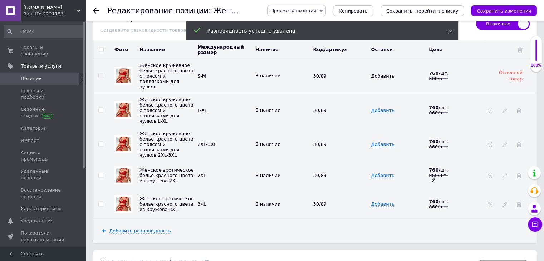
scroll to position [1395, 0]
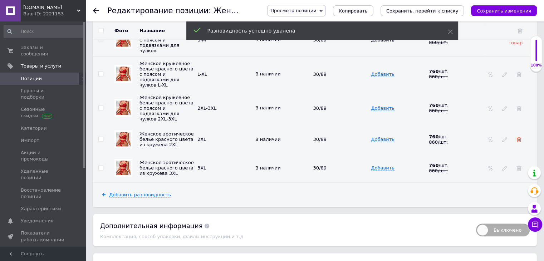
click at [520, 137] on icon at bounding box center [519, 139] width 5 height 5
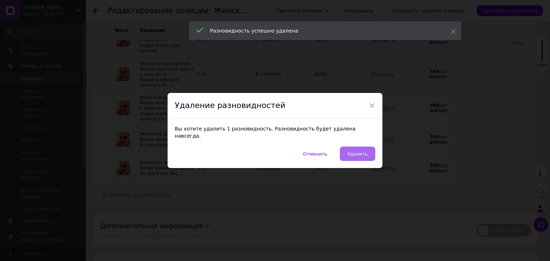
click at [362, 151] on span "Удалить" at bounding box center [357, 153] width 20 height 5
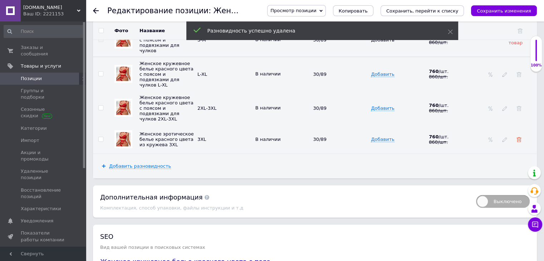
click at [517, 137] on use at bounding box center [519, 139] width 5 height 5
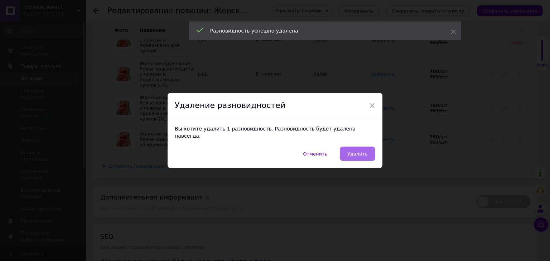
click at [360, 147] on button "Удалить" at bounding box center [357, 154] width 35 height 14
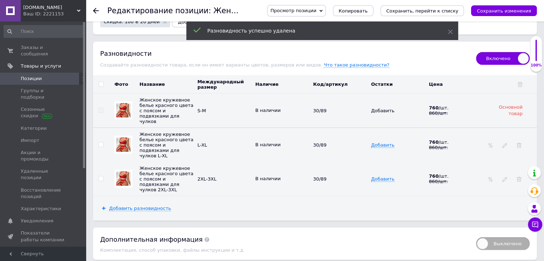
scroll to position [1324, 0]
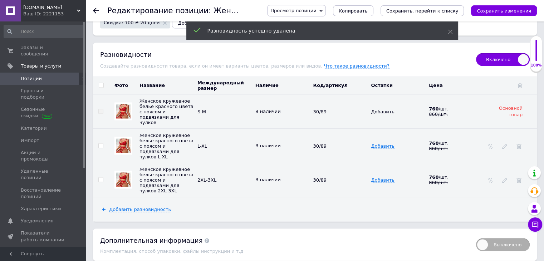
click at [425, 4] on div "Просмотр позиции Сохранить и посмотреть на сайте Сохранить и посмотреть на порт…" at bounding box center [395, 10] width 284 height 21
click at [425, 13] on icon "Сохранить, перейти к списку" at bounding box center [422, 10] width 72 height 5
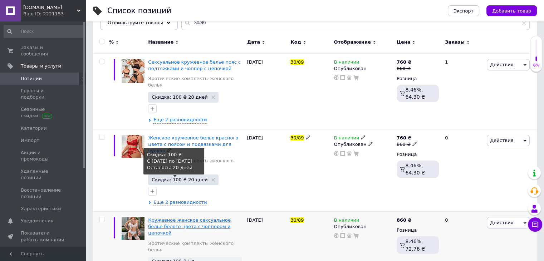
scroll to position [95, 0]
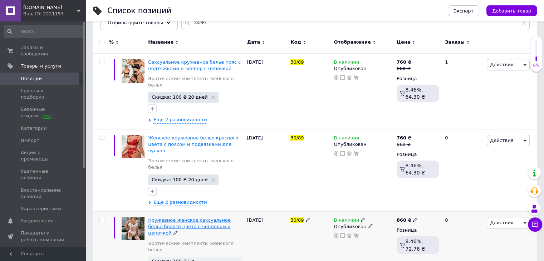
click at [164, 218] on span "Кружевное женское сексуальное белье белого цвета с чоппером и цепочкой" at bounding box center [189, 227] width 83 height 18
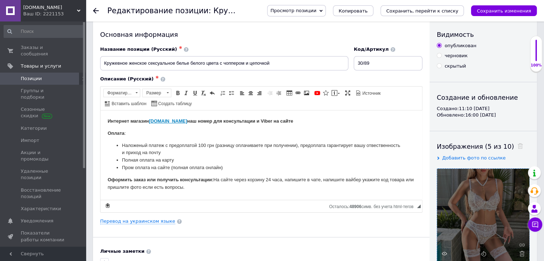
scroll to position [107, 0]
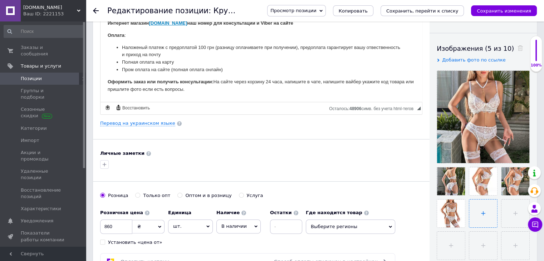
click at [489, 214] on input "file" at bounding box center [483, 214] width 28 height 28
type input "C:\fakepath\6486118894_w640_h640_6486118894.webp"
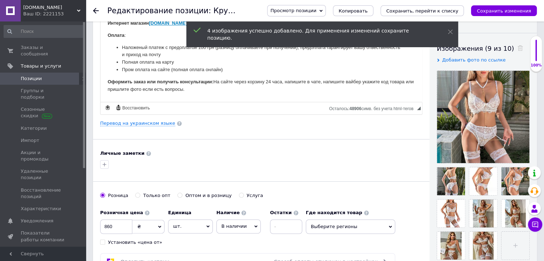
click at [380, 165] on div at bounding box center [261, 164] width 325 height 11
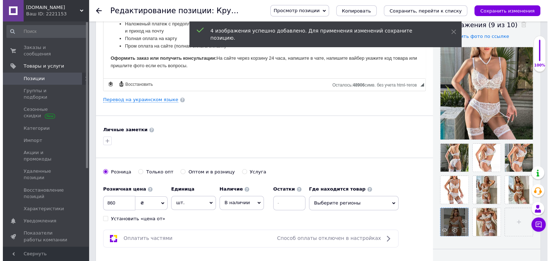
scroll to position [143, 0]
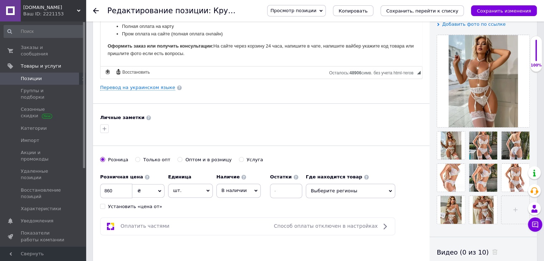
click at [113, 82] on div "Основная информация Название позиции (Русский) ✱ Кружевное женское сексуальное …" at bounding box center [261, 85] width 337 height 399
click at [114, 86] on link "Перевод на украинском языке" at bounding box center [137, 88] width 75 height 6
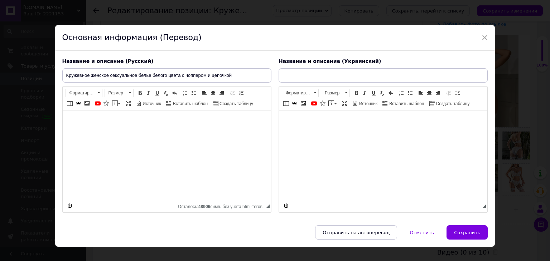
type input "Мереживна жіноча сексуальна білизна білого кольору з чоппером і ланцюжком"
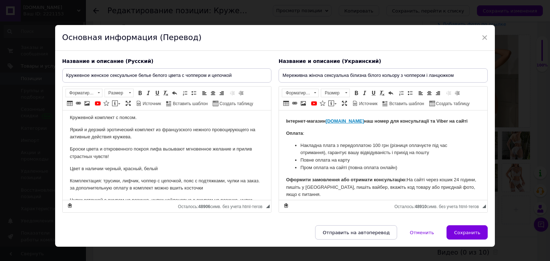
scroll to position [107, 0]
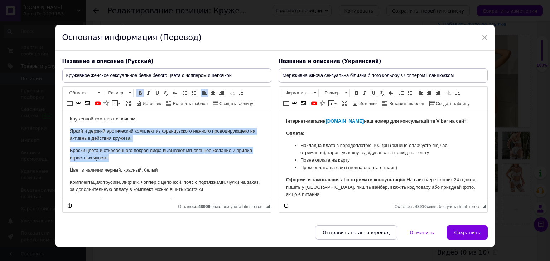
drag, startPoint x: 69, startPoint y: 128, endPoint x: 114, endPoint y: 161, distance: 55.0
click at [114, 161] on body "Интернет магазин [DOMAIN_NAME] наш номер для консультации и Viber на сайте Опла…" at bounding box center [166, 141] width 194 height 263
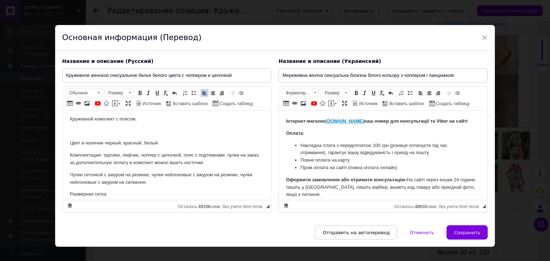
click at [69, 143] on html "Интернет магазин [DOMAIN_NAME] наш номер для консультации и Viber на сайте Опла…" at bounding box center [166, 128] width 208 height 250
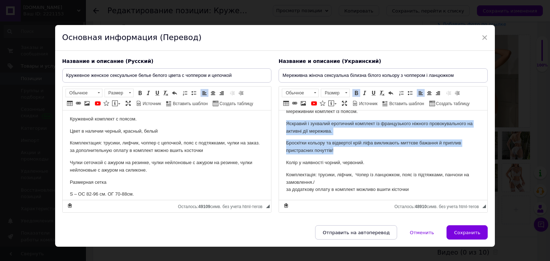
drag, startPoint x: 286, startPoint y: 123, endPoint x: 302, endPoint y: 153, distance: 34.4
click at [343, 154] on body "Інтернет-магазин [DOMAIN_NAME] наш номер для консультації та Viber на сайті Опл…" at bounding box center [383, 141] width 194 height 263
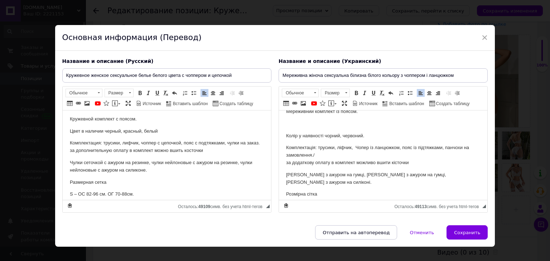
click at [284, 135] on html "Інтернет-магазин [DOMAIN_NAME] наш номер для консультації та Viber на сайті Опл…" at bounding box center [382, 128] width 208 height 250
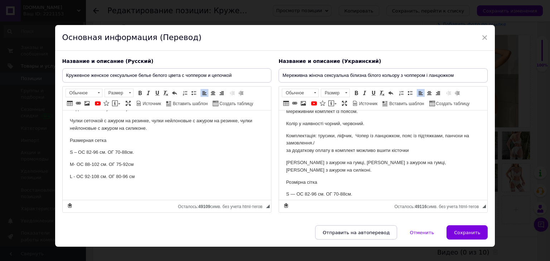
scroll to position [156, 0]
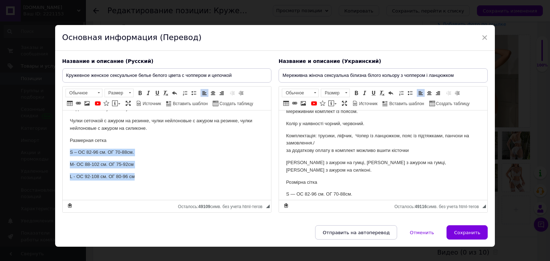
drag, startPoint x: 69, startPoint y: 150, endPoint x: 155, endPoint y: 180, distance: 90.6
click at [155, 180] on body "Интернет магазин [DOMAIN_NAME] наш номер для консультации и Viber на сайте Опла…" at bounding box center [166, 81] width 194 height 224
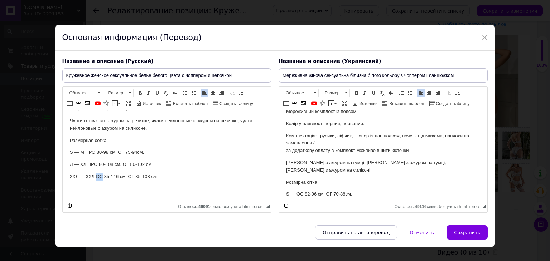
drag, startPoint x: 96, startPoint y: 176, endPoint x: 102, endPoint y: 176, distance: 5.7
click at [102, 176] on p "2ХЛ — 3ХЛ ОС 85-116 см. ОГ 85-108 см" at bounding box center [166, 177] width 194 height 8
copy p "ОС"
drag, startPoint x: 87, startPoint y: 163, endPoint x: 96, endPoint y: 165, distance: 8.7
click at [96, 165] on p "Л — ХЛ ПРО 80-108 см. ОГ 80-102 см" at bounding box center [166, 165] width 194 height 8
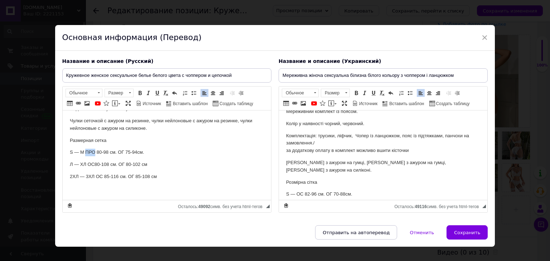
drag, startPoint x: 86, startPoint y: 153, endPoint x: 93, endPoint y: 152, distance: 7.2
click at [93, 152] on p "S — М ПРО 80-98 см. ОГ 75-94см." at bounding box center [166, 153] width 194 height 8
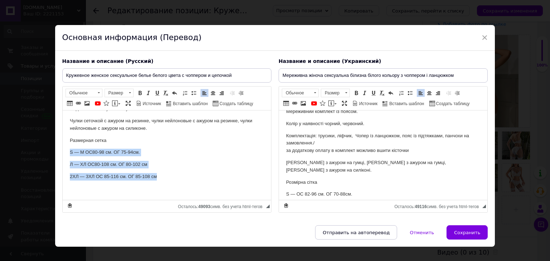
drag, startPoint x: 70, startPoint y: 152, endPoint x: 159, endPoint y: 176, distance: 91.9
click at [159, 176] on body "Интернет магазин [DOMAIN_NAME] наш номер для консультации и Viber на сайте Опла…" at bounding box center [166, 81] width 194 height 224
copy body "S — М ОС 80-98 см. ОГ 75-94см. Л — ХЛ ОС 80-108 см. ОГ 80-102 см 2ХЛ — 3ХЛ ОС 8…"
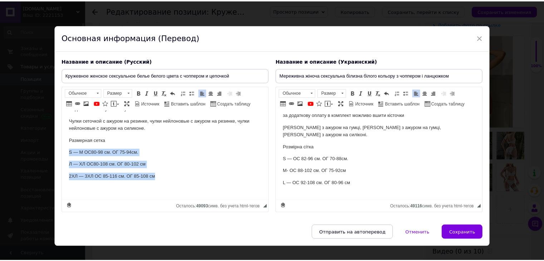
scroll to position [143, 0]
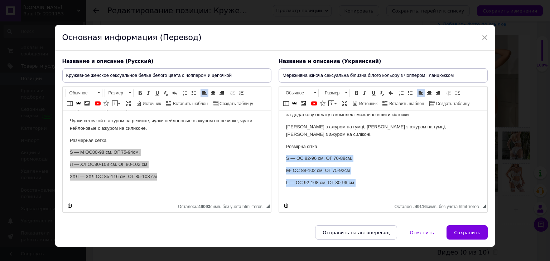
drag, startPoint x: 287, startPoint y: 158, endPoint x: 381, endPoint y: 187, distance: 98.7
click at [381, 187] on body "Інтернет-магазин [DOMAIN_NAME] наш номер для консультації та Viber на сайті Опл…" at bounding box center [383, 87] width 194 height 224
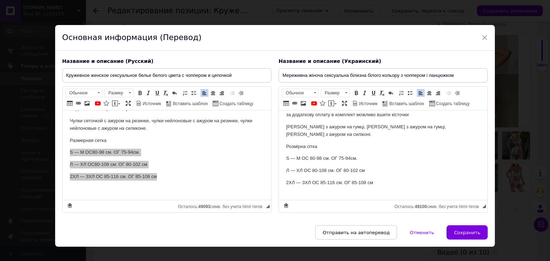
drag, startPoint x: 461, startPoint y: 231, endPoint x: 449, endPoint y: 229, distance: 11.6
click at [461, 231] on span "Сохранить" at bounding box center [467, 232] width 26 height 5
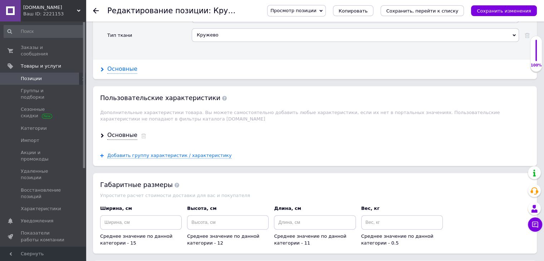
scroll to position [724, 0]
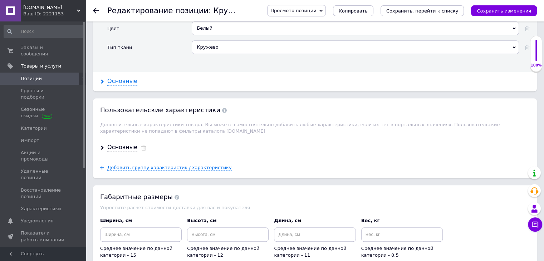
click at [118, 77] on div "Основные" at bounding box center [122, 81] width 30 height 8
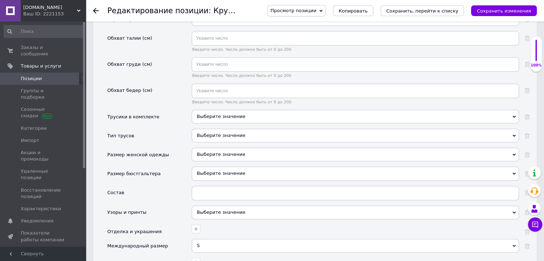
scroll to position [1010, 0]
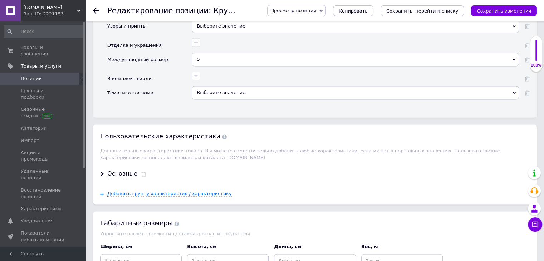
click at [213, 53] on div "S" at bounding box center [355, 60] width 327 height 14
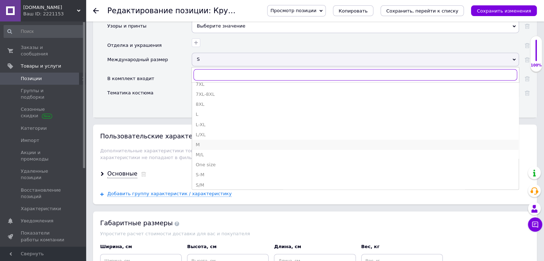
scroll to position [107, 0]
click at [211, 170] on div "S-M" at bounding box center [356, 173] width 320 height 6
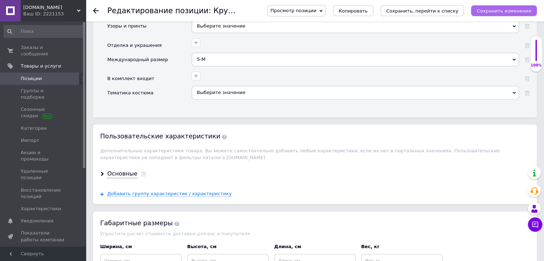
drag, startPoint x: 520, startPoint y: 10, endPoint x: 485, endPoint y: 120, distance: 115.9
click at [520, 10] on icon "Сохранить изменения" at bounding box center [504, 10] width 54 height 5
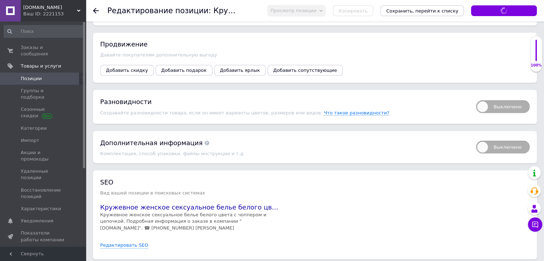
scroll to position [1296, 0]
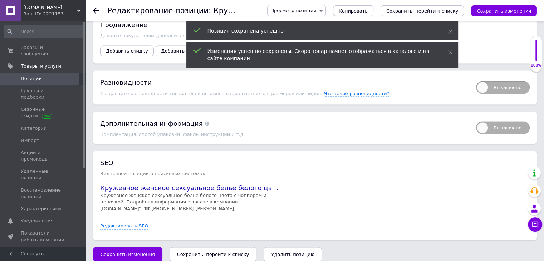
drag, startPoint x: 500, startPoint y: 78, endPoint x: 444, endPoint y: 85, distance: 56.3
click at [499, 81] on span "Выключено" at bounding box center [503, 87] width 54 height 13
click at [476, 78] on input "Выключено" at bounding box center [474, 78] width 5 height 5
checkbox input "true"
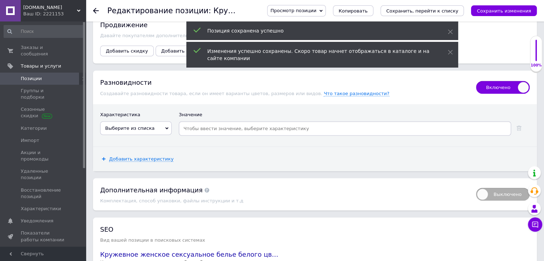
click at [142, 125] on span "Выберите из списка" at bounding box center [129, 127] width 49 height 5
click at [150, 158] on li "Международный размер" at bounding box center [136, 163] width 71 height 10
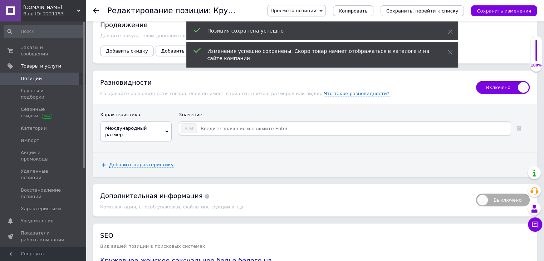
click at [207, 123] on input at bounding box center [354, 128] width 312 height 11
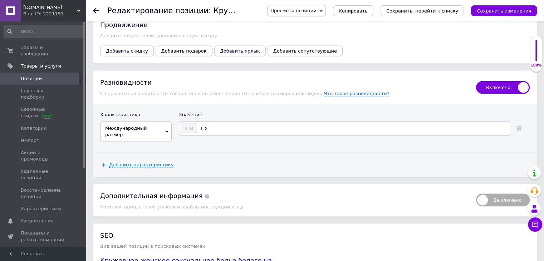
type input "L-XL"
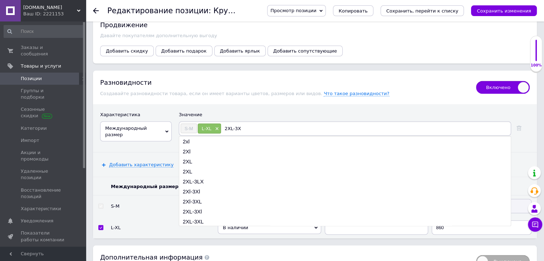
type input "2XL-3XL"
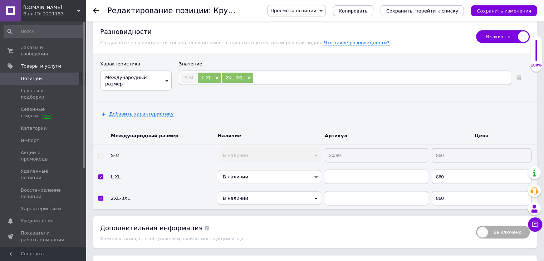
scroll to position [1403, 0]
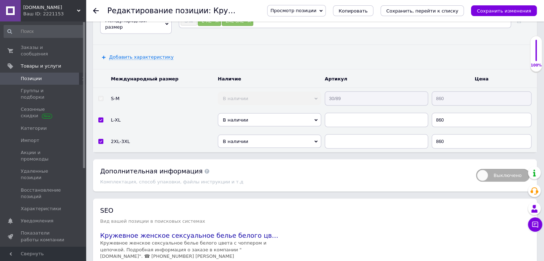
click at [313, 88] on tr "S-M В наличии Нет в наличии Под заказ Готово к отправке 30/89 860" at bounding box center [315, 99] width 444 height 22
click at [344, 113] on input "text" at bounding box center [376, 120] width 103 height 14
paste input "30/89"
type input "30/89"
click at [351, 135] on input "text" at bounding box center [376, 142] width 103 height 14
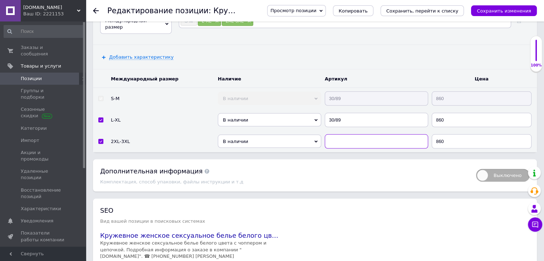
type input "м"
paste input "30/89"
type input "30/89"
click at [419, 9] on icon "Сохранить, перейти к списку" at bounding box center [422, 10] width 72 height 5
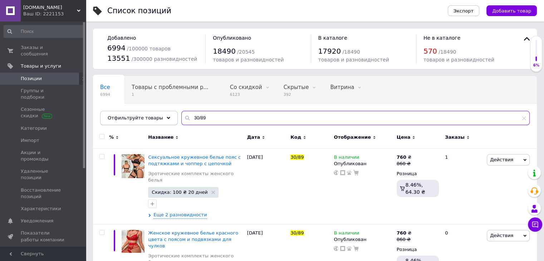
drag, startPoint x: 170, startPoint y: 117, endPoint x: 138, endPoint y: 112, distance: 32.2
click at [139, 112] on div "Отфильтруйте товары 30/89" at bounding box center [315, 118] width 430 height 14
paste input "8"
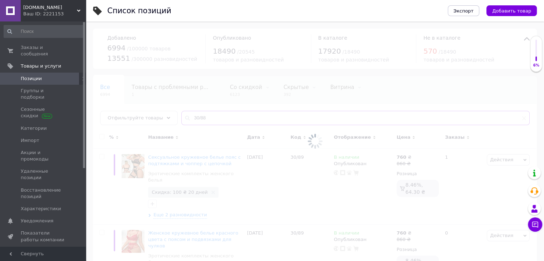
type input "30/88"
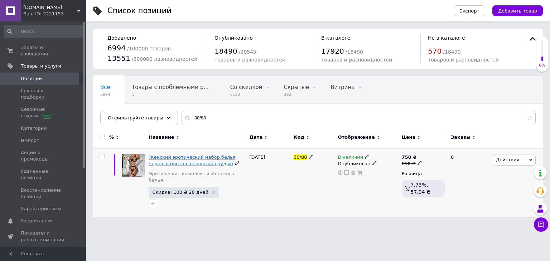
click at [155, 156] on span "Женский эротический набор белья черного цвета с открытой грудью" at bounding box center [191, 161] width 87 height 12
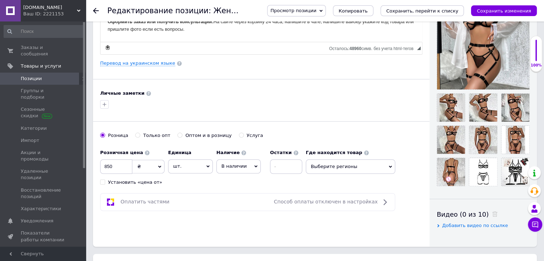
scroll to position [179, 0]
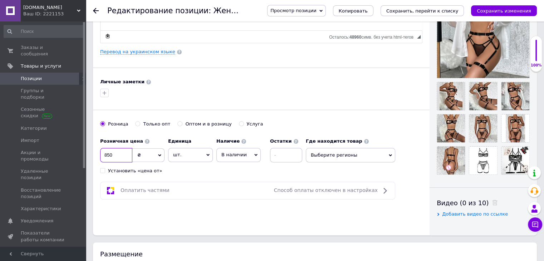
drag, startPoint x: 120, startPoint y: 153, endPoint x: 83, endPoint y: 146, distance: 37.7
type input "1030"
click at [202, 195] on div "Оплатить частями Способ оплаты отключен в настройках" at bounding box center [247, 191] width 295 height 18
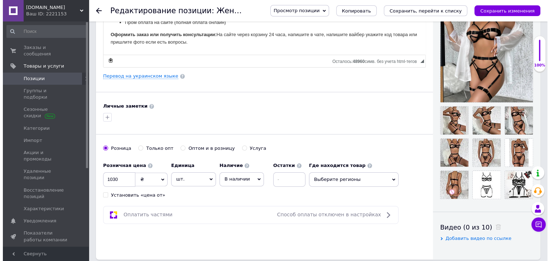
scroll to position [107, 0]
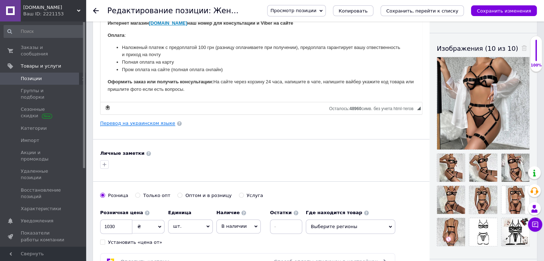
click at [128, 121] on link "Перевод на украинском языке" at bounding box center [137, 124] width 75 height 6
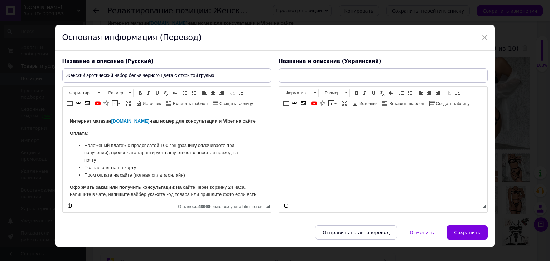
scroll to position [0, 0]
type input "Жіночий еротичний набір білизна чорного кольору з відкритими грудьми"
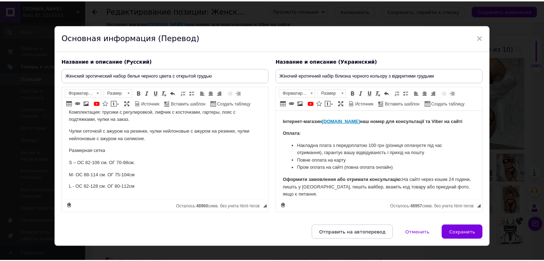
scroll to position [171, 0]
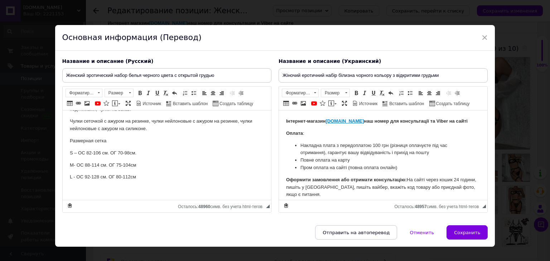
drag, startPoint x: 468, startPoint y: 228, endPoint x: 374, endPoint y: 231, distance: 94.2
click at [467, 228] on button "Сохранить" at bounding box center [466, 232] width 41 height 14
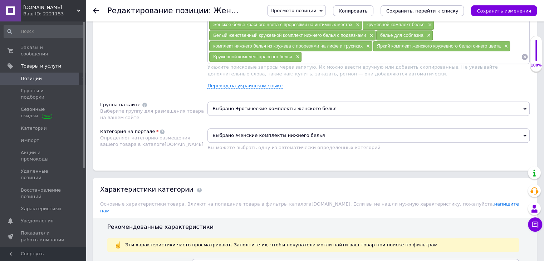
scroll to position [537, 0]
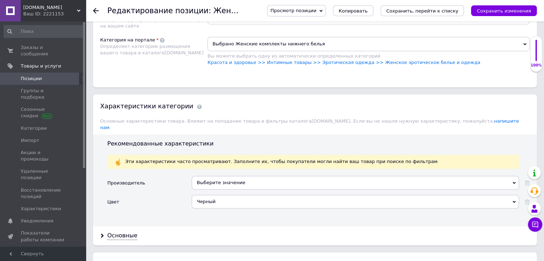
drag, startPoint x: 396, startPoint y: 60, endPoint x: 361, endPoint y: 70, distance: 36.5
click at [395, 60] on link "Красота и здоровье >> Интимные товары >> Эротическая одежда >> Женское эротичес…" at bounding box center [344, 62] width 273 height 5
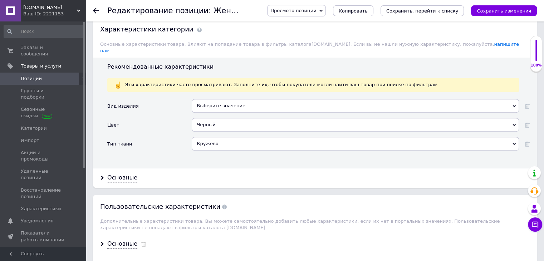
scroll to position [644, 0]
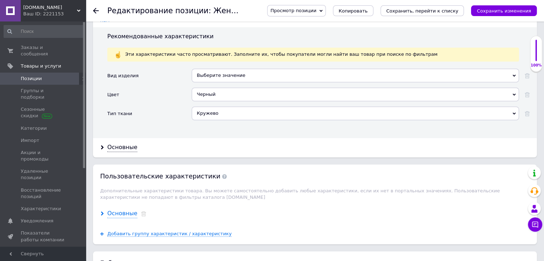
click at [120, 210] on div "Основные" at bounding box center [122, 214] width 30 height 8
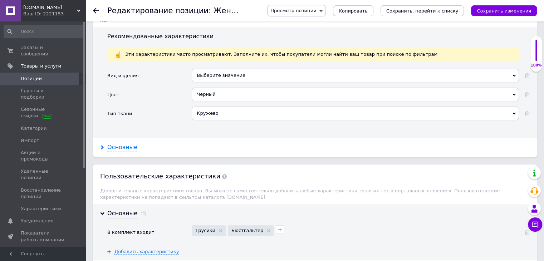
click at [128, 143] on div "Основные" at bounding box center [122, 147] width 30 height 8
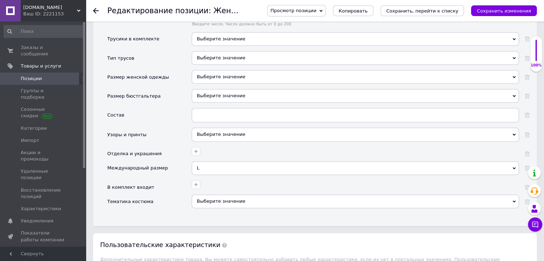
scroll to position [930, 0]
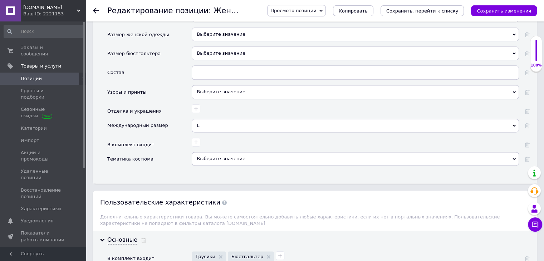
click at [208, 119] on div "L" at bounding box center [355, 126] width 327 height 14
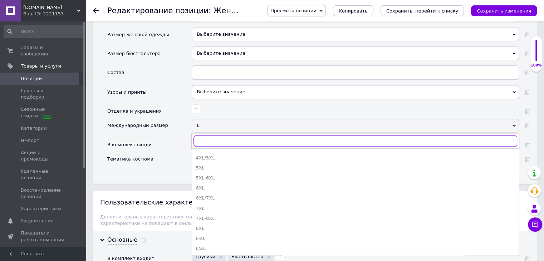
scroll to position [143, 0]
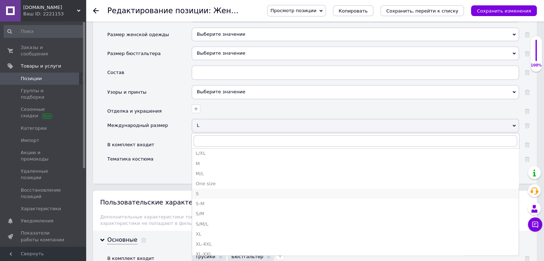
click at [206, 191] on div "S" at bounding box center [356, 194] width 320 height 6
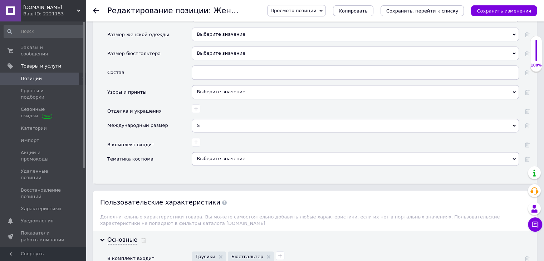
drag, startPoint x: 510, startPoint y: 10, endPoint x: 495, endPoint y: 37, distance: 30.6
click at [510, 10] on icon "Сохранить изменения" at bounding box center [504, 10] width 54 height 5
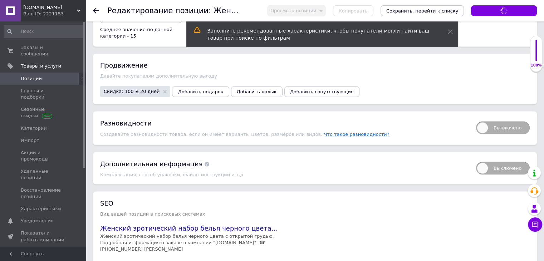
scroll to position [1288, 0]
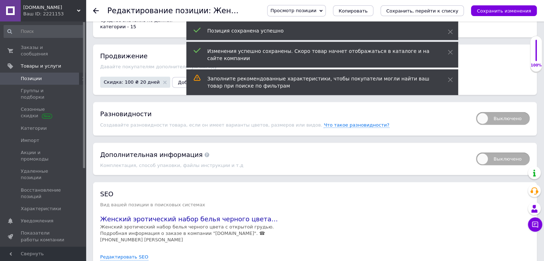
click at [484, 112] on span "Выключено" at bounding box center [503, 118] width 54 height 13
click at [476, 110] on input "Выключено" at bounding box center [474, 109] width 5 height 5
checkbox input "true"
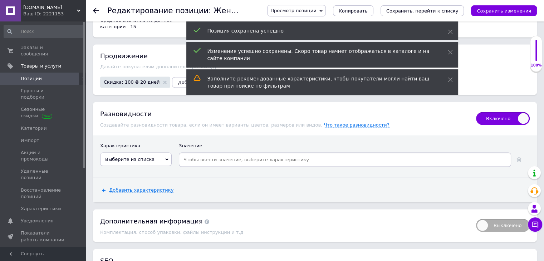
click at [140, 156] on span "Выберите из списка" at bounding box center [129, 158] width 49 height 5
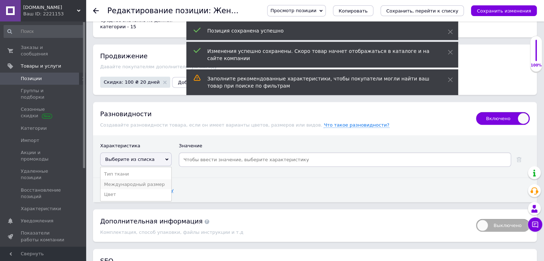
click at [142, 179] on li "Международный размер" at bounding box center [136, 184] width 71 height 10
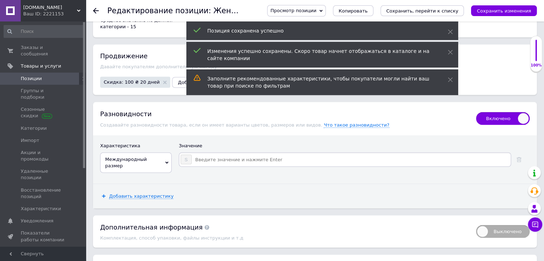
click at [209, 154] on input at bounding box center [351, 159] width 318 height 11
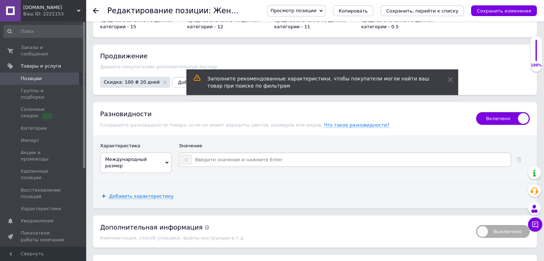
type input "M"
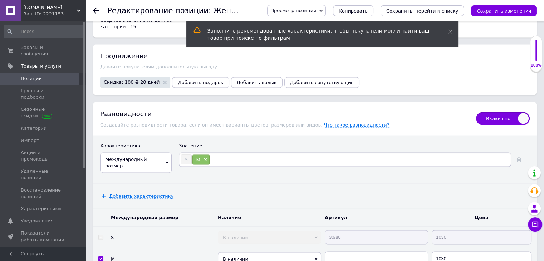
type input "L"
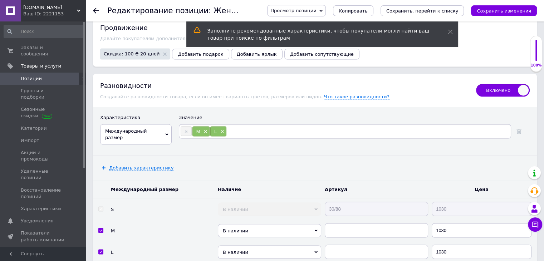
scroll to position [1360, 0]
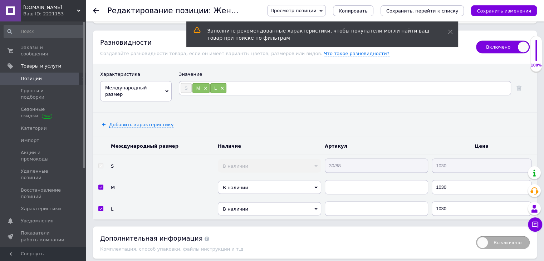
click at [312, 155] on tr "S В наличии Нет в наличии Под заказ Готово к отправке 30/88 1030" at bounding box center [315, 166] width 444 height 22
drag, startPoint x: 340, startPoint y: 177, endPoint x: 345, endPoint y: 195, distance: 17.9
click at [340, 180] on input "text" at bounding box center [376, 187] width 103 height 14
paste input "30/88"
type input "30/88"
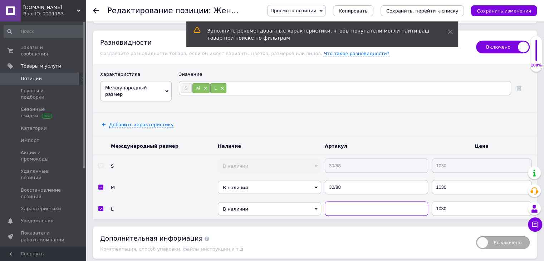
click at [347, 201] on input "text" at bounding box center [376, 208] width 103 height 14
paste input "30/88"
type input "30/88"
click at [432, 11] on icon "Сохранить, перейти к списку" at bounding box center [422, 10] width 72 height 5
